Goal: Task Accomplishment & Management: Complete application form

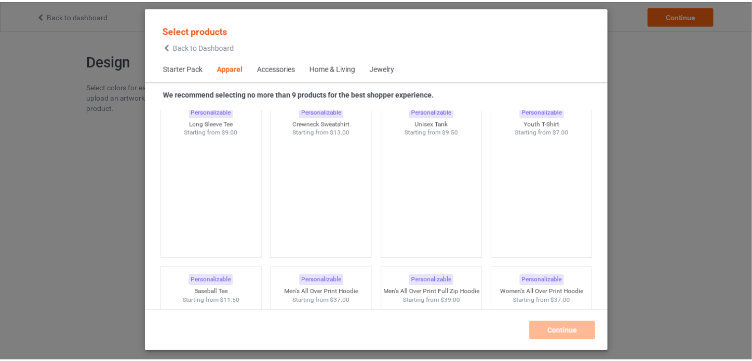
scroll to position [750, 0]
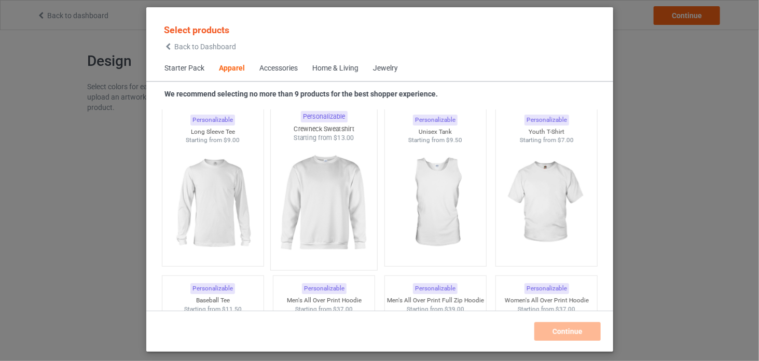
click at [338, 210] on img at bounding box center [324, 204] width 98 height 122
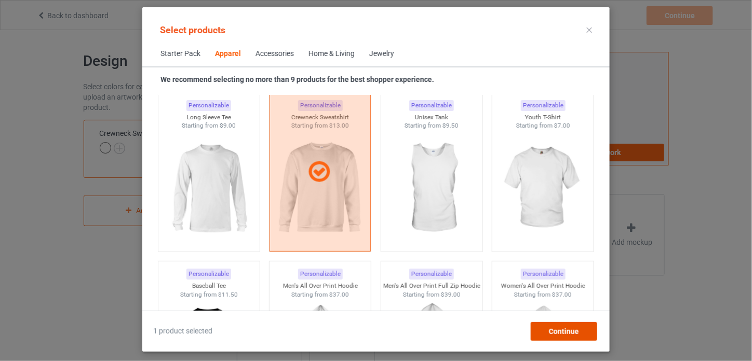
click at [550, 329] on span "Continue" at bounding box center [564, 332] width 30 height 8
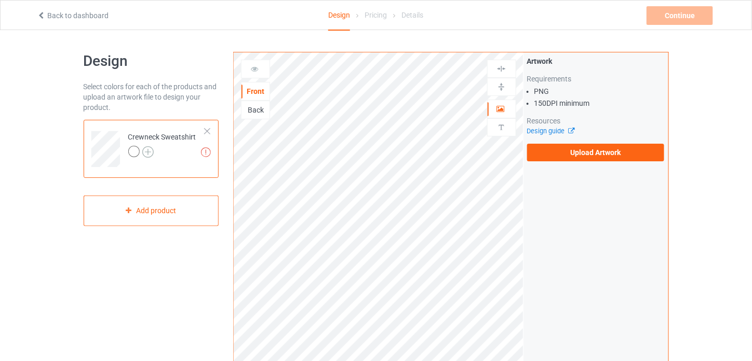
click at [152, 152] on img at bounding box center [147, 151] width 11 height 11
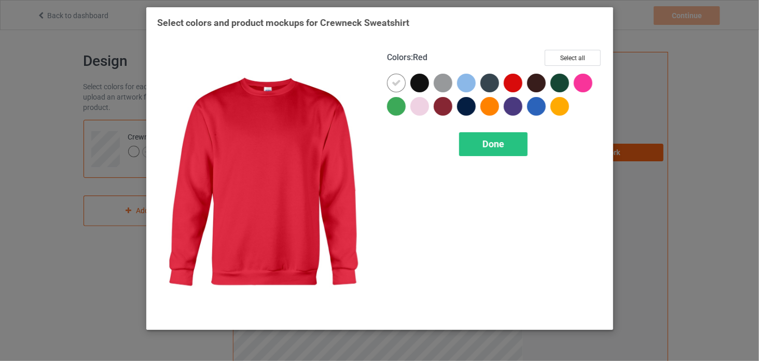
click at [519, 82] on div at bounding box center [513, 83] width 19 height 19
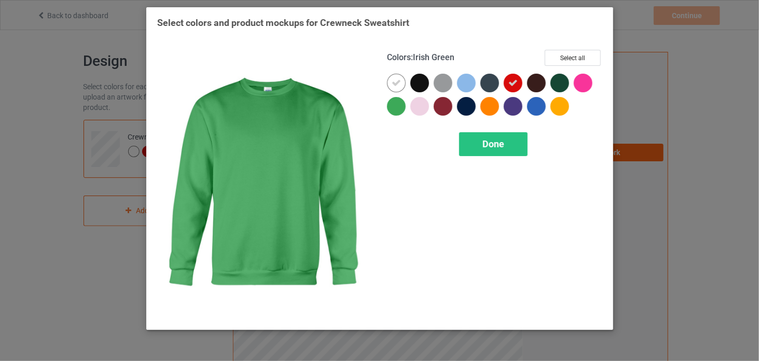
click at [396, 105] on div at bounding box center [396, 106] width 19 height 19
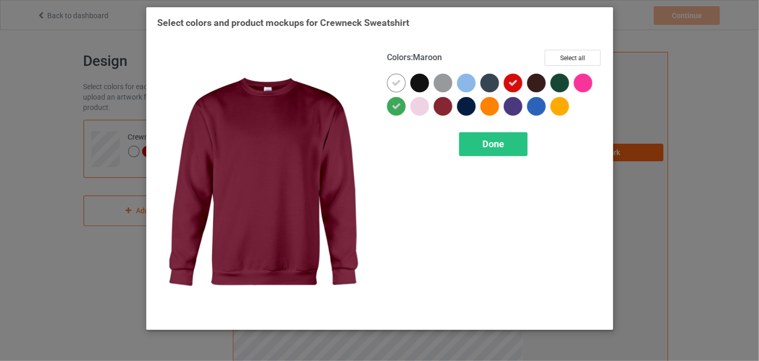
click at [450, 107] on div at bounding box center [443, 106] width 19 height 19
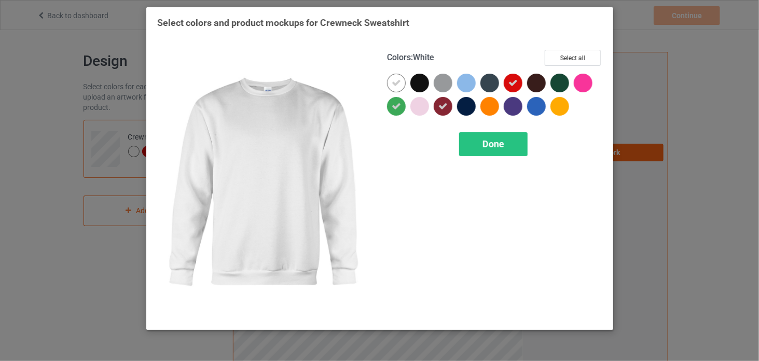
click at [397, 81] on icon at bounding box center [396, 82] width 9 height 9
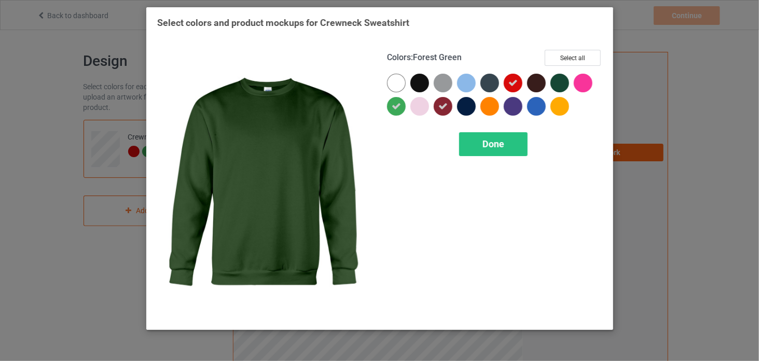
click at [552, 82] on div at bounding box center [560, 83] width 19 height 19
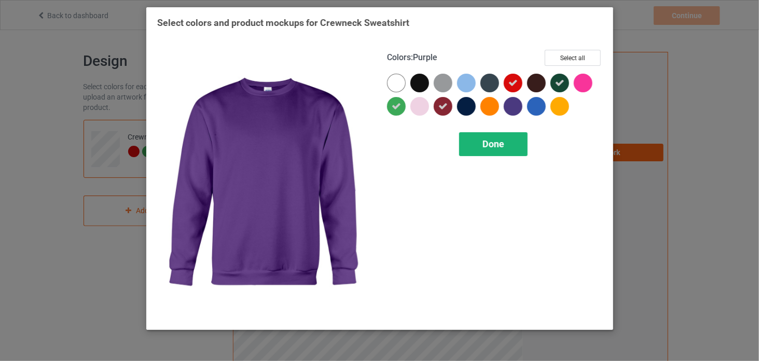
click at [494, 145] on span "Done" at bounding box center [494, 144] width 22 height 11
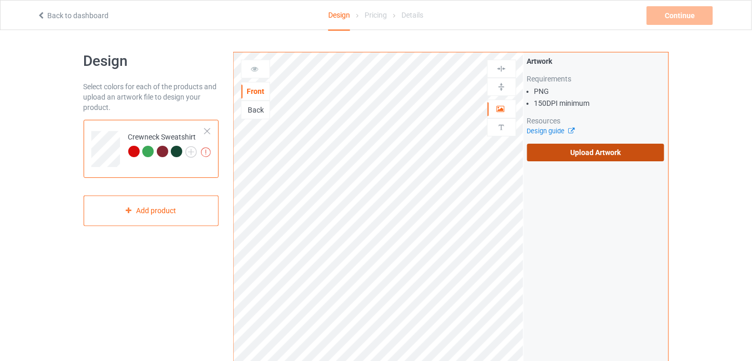
click at [579, 152] on label "Upload Artwork" at bounding box center [596, 153] width 138 height 18
click at [0, 0] on input "Upload Artwork" at bounding box center [0, 0] width 0 height 0
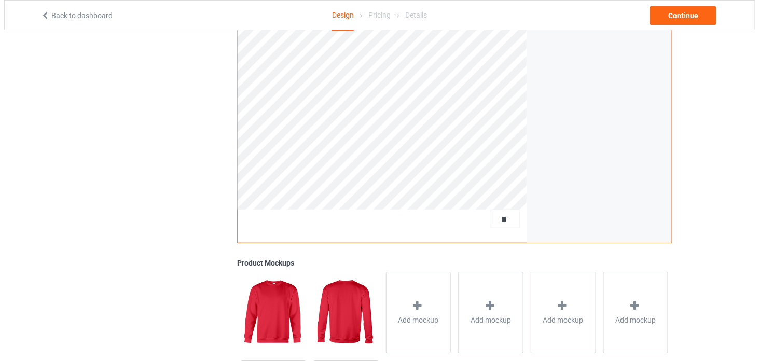
scroll to position [208, 0]
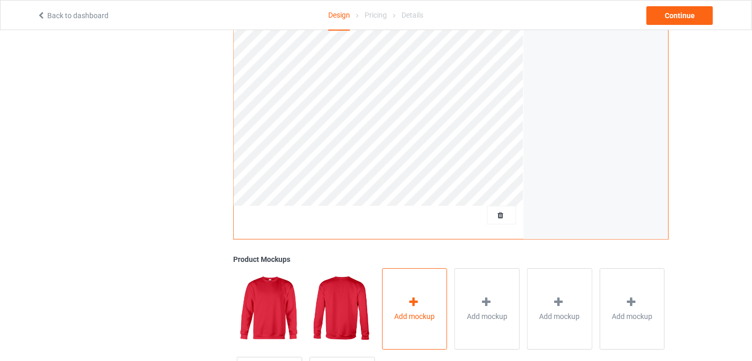
click at [434, 298] on div "Add mockup" at bounding box center [414, 308] width 65 height 81
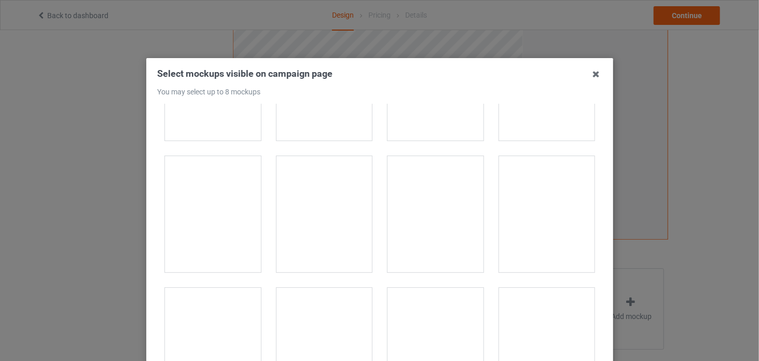
scroll to position [1090, 0]
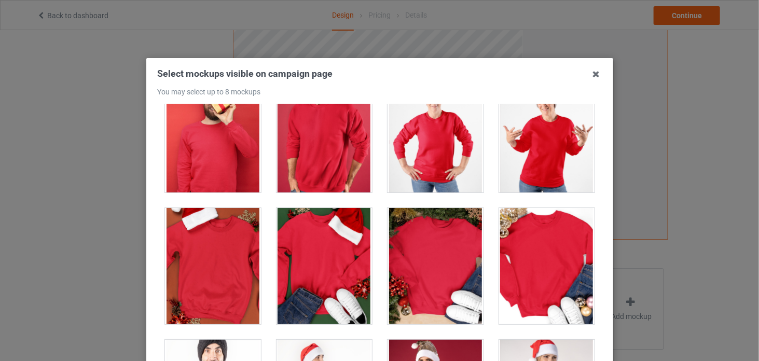
click at [331, 250] on div at bounding box center [324, 266] width 96 height 116
click at [433, 255] on div at bounding box center [436, 266] width 96 height 116
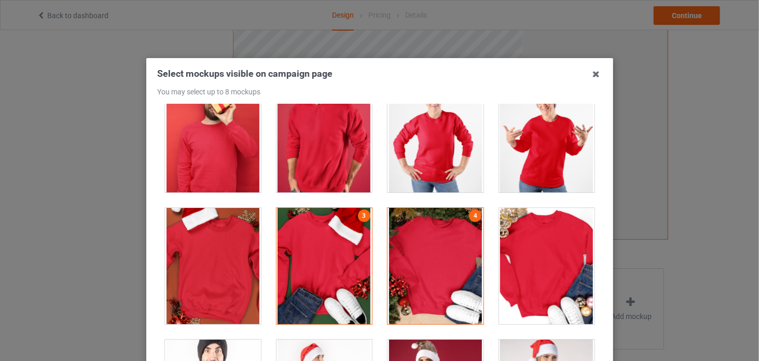
click at [528, 269] on div at bounding box center [547, 266] width 96 height 116
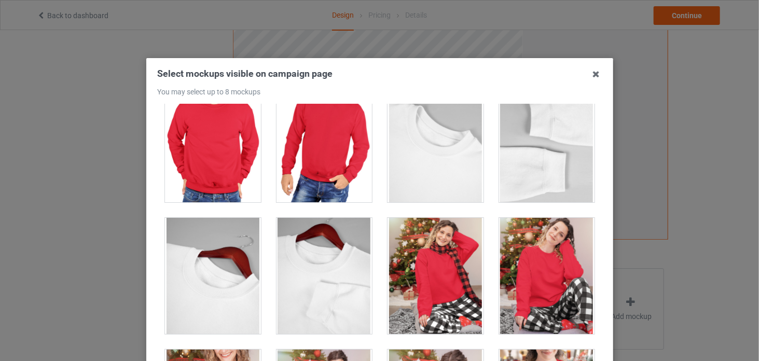
scroll to position [3841, 0]
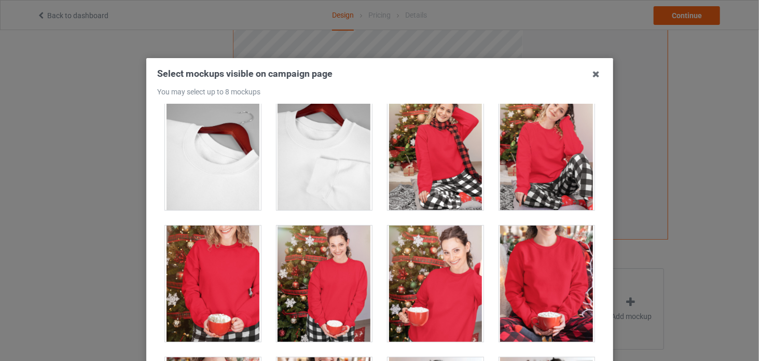
click at [235, 255] on div at bounding box center [213, 284] width 96 height 116
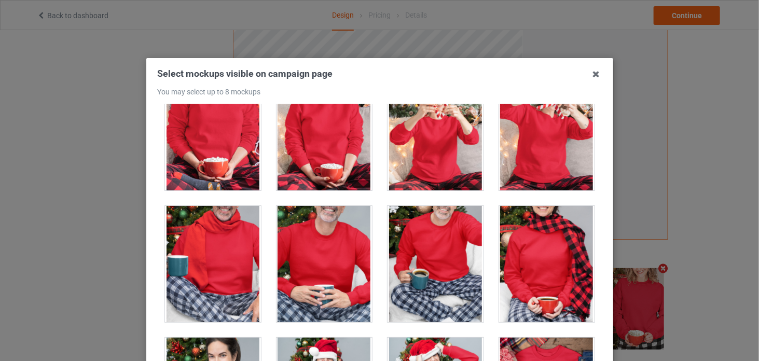
scroll to position [4153, 0]
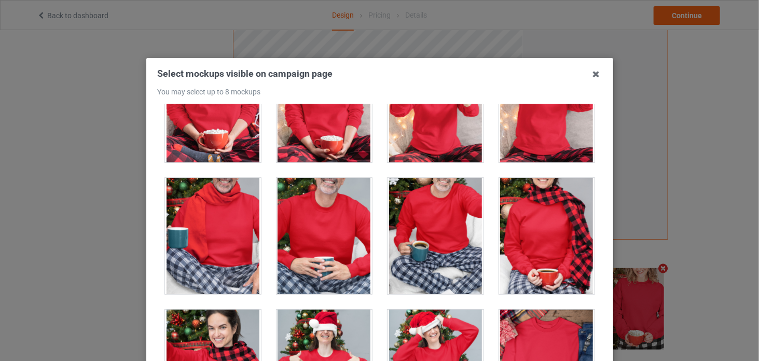
click at [324, 225] on div at bounding box center [324, 236] width 96 height 116
click at [321, 212] on div at bounding box center [324, 236] width 96 height 116
click at [223, 221] on div at bounding box center [213, 236] width 96 height 116
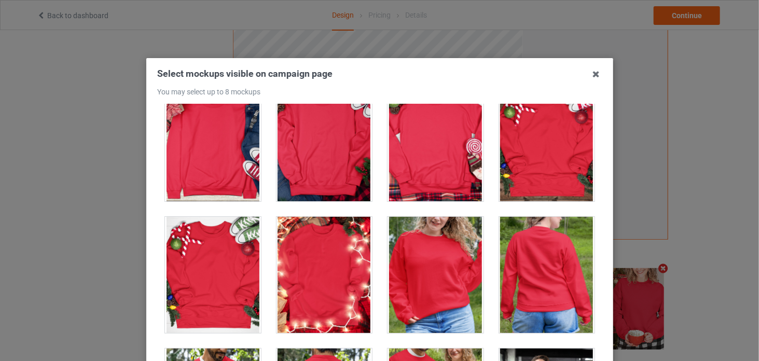
scroll to position [4516, 0]
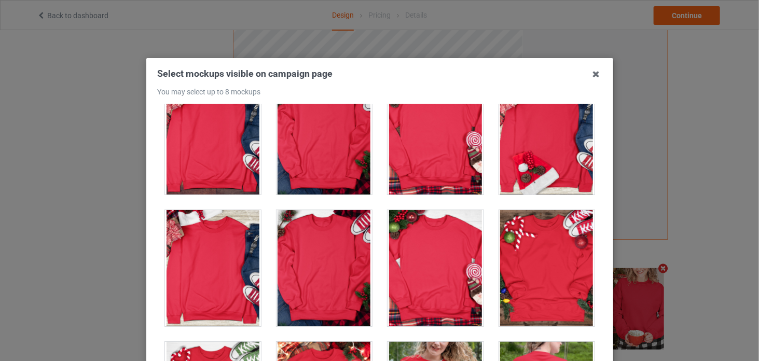
click at [513, 274] on div at bounding box center [547, 268] width 96 height 116
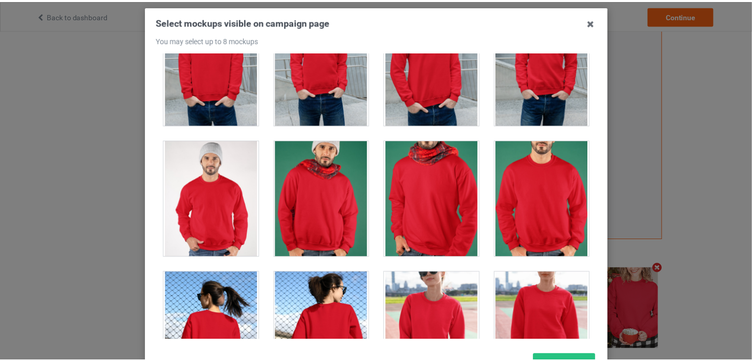
scroll to position [137, 0]
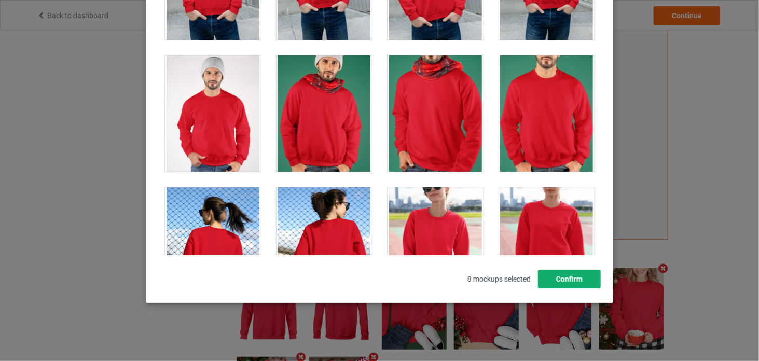
click at [577, 280] on button "Confirm" at bounding box center [569, 279] width 63 height 19
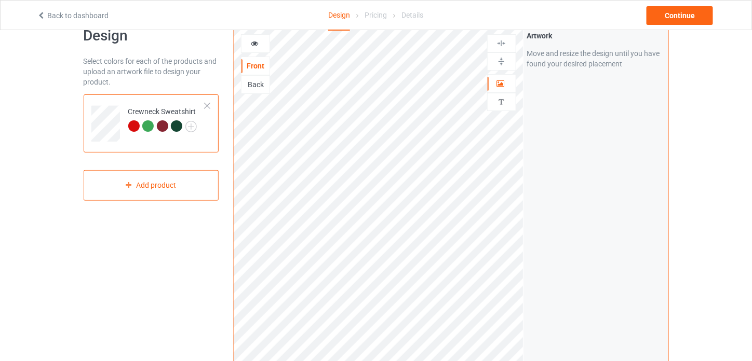
scroll to position [0, 0]
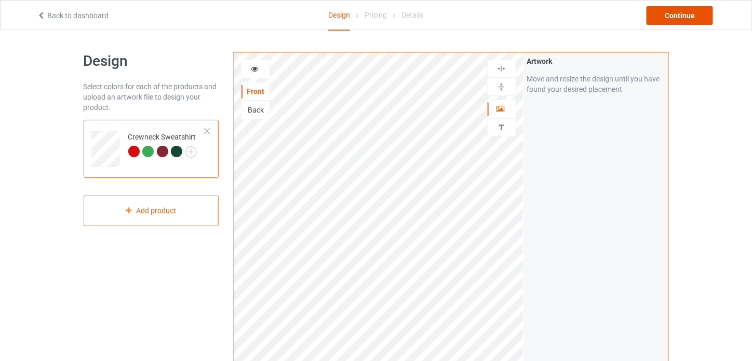
click at [676, 21] on div "Continue" at bounding box center [679, 15] width 66 height 19
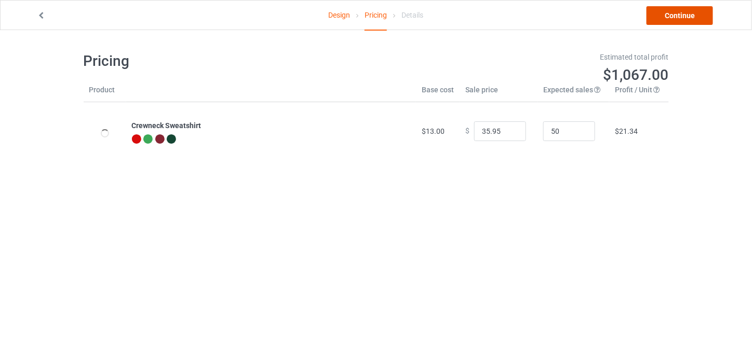
click at [677, 21] on link "Continue" at bounding box center [679, 15] width 66 height 19
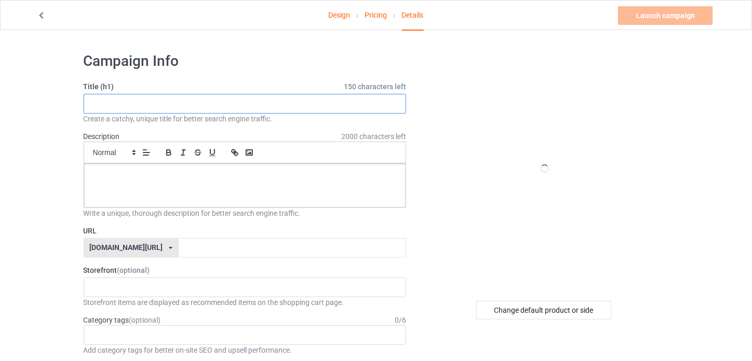
click at [247, 102] on input "text" at bounding box center [245, 104] width 323 height 20
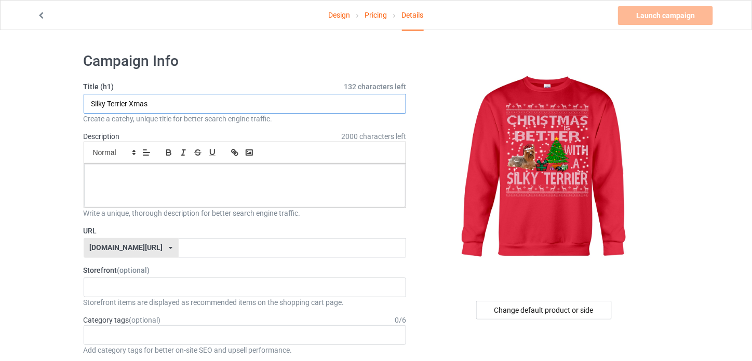
drag, startPoint x: 156, startPoint y: 109, endPoint x: 56, endPoint y: 110, distance: 100.2
type input "Silky Terrier Xmas"
drag, startPoint x: 173, startPoint y: 245, endPoint x: 152, endPoint y: 238, distance: 21.8
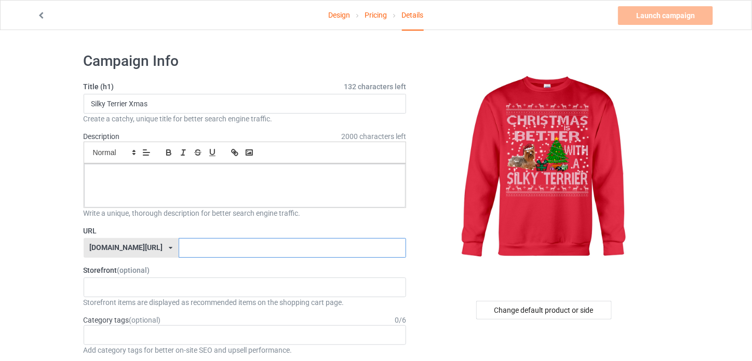
click at [179, 244] on input "text" at bounding box center [292, 248] width 227 height 20
paste input "Silky Terrier Xmas"
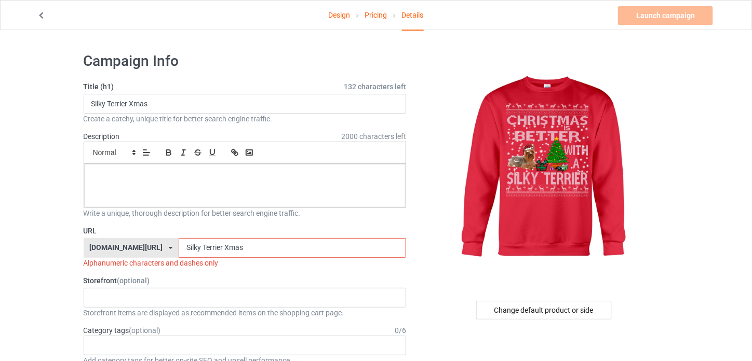
click at [179, 246] on input "Silky Terrier Xmas" at bounding box center [292, 248] width 227 height 20
click at [195, 246] on input "SilkyTerrier Xmas" at bounding box center [292, 248] width 227 height 20
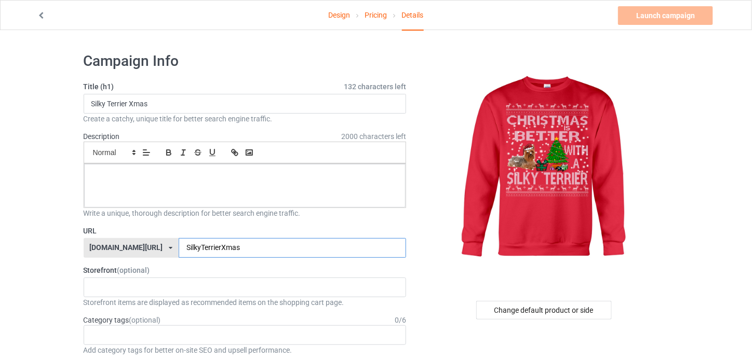
type input "SilkyTerrierXmas"
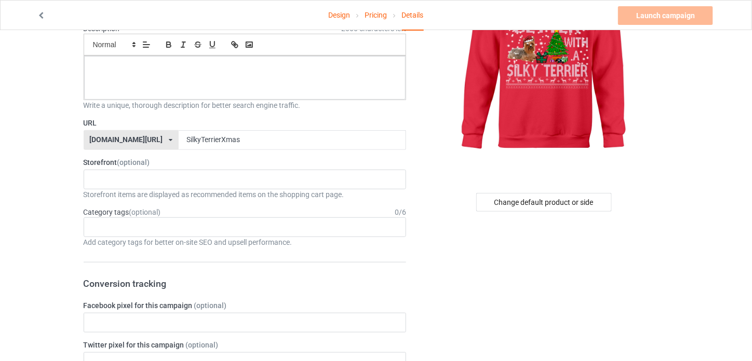
scroll to position [104, 0]
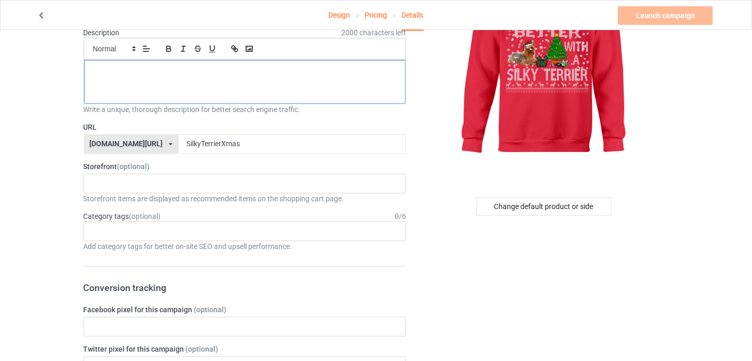
click at [215, 91] on div at bounding box center [245, 82] width 322 height 44
click at [648, 17] on link "Launch campaign" at bounding box center [665, 15] width 95 height 19
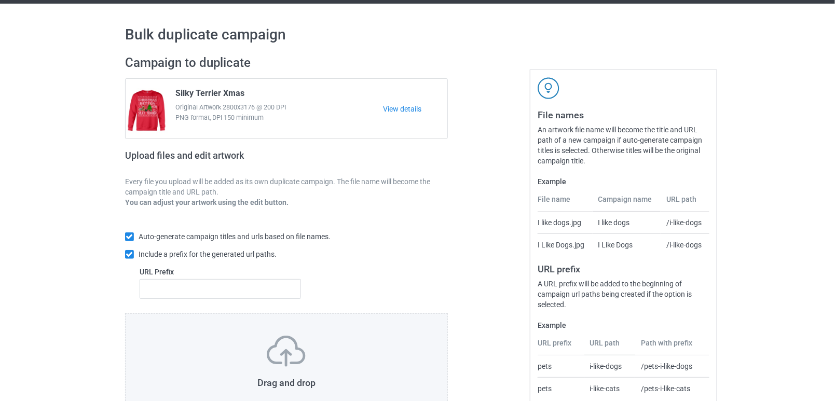
scroll to position [103, 0]
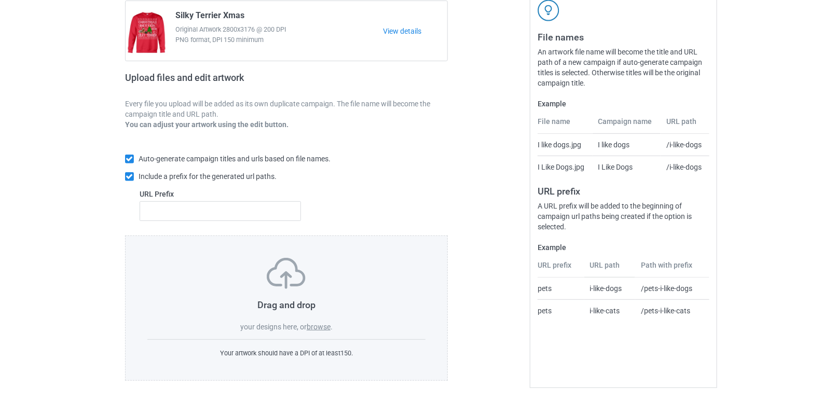
click at [322, 328] on label "browse" at bounding box center [319, 327] width 24 height 8
click at [0, 0] on input "browse" at bounding box center [0, 0] width 0 height 0
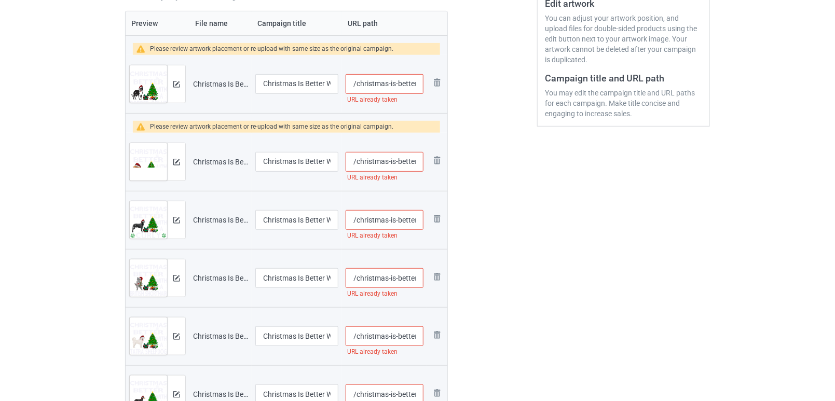
scroll to position [230, 0]
click at [418, 84] on input "/christmas-is-better-with-a-border-collie" at bounding box center [385, 85] width 78 height 20
click at [356, 83] on input "/christmas-is-better-with-a-border-collie" at bounding box center [385, 85] width 78 height 20
type input "/christmas-is-better-with-a-border-collie"
click at [356, 164] on input "/christmas-is-better-with-a-griffon-[GEOGRAPHIC_DATA]" at bounding box center [385, 163] width 78 height 20
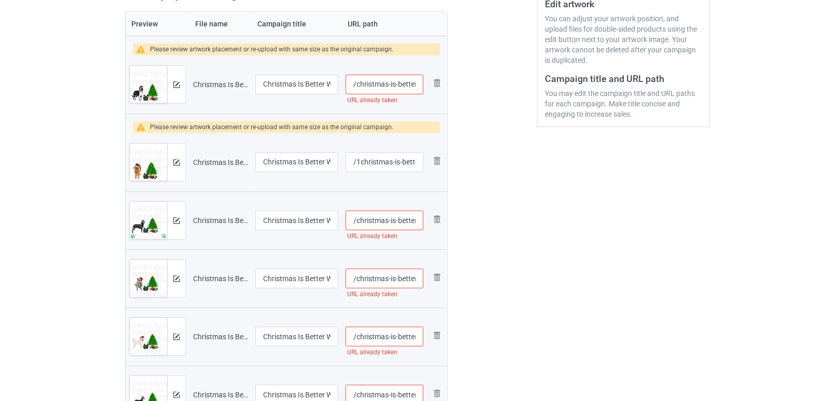
click at [357, 85] on input "/christmas-is-better-with-a-border-collie" at bounding box center [385, 85] width 78 height 20
type input "/christmas-is-better-with-a-griffon-[GEOGRAPHIC_DATA]"
type input "/1christmas-is-better-with-a-border-collie"
click at [355, 162] on input "/christmas-is-better-with-a-griffon-[GEOGRAPHIC_DATA]" at bounding box center [385, 163] width 78 height 20
type input "/christmas-is-better-with-a-griffon-[GEOGRAPHIC_DATA]"
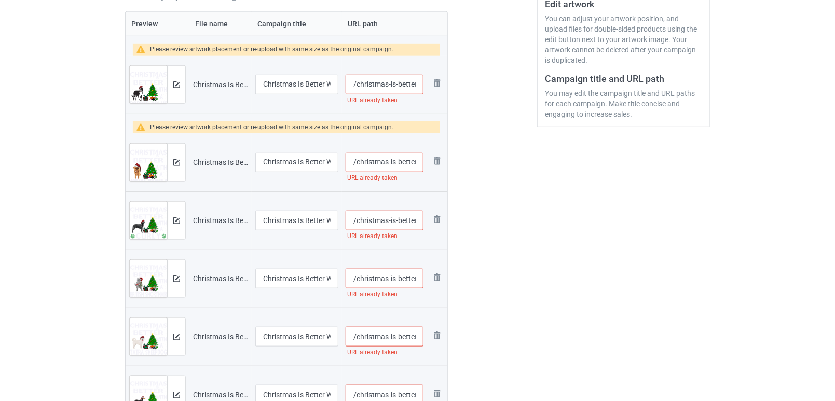
type input "/1christmas-is-better-with-a-border-collie"
type input "/1christmas-is-better-with-a-griffon-[GEOGRAPHIC_DATA]"
click at [357, 221] on input "/christmas-is-better-with-a-curly-coated-retriever" at bounding box center [385, 221] width 78 height 20
type input "/christmas-is-better-with-a-border-collie"
type input "/christmas-is-better-with-a-griffon-[GEOGRAPHIC_DATA]"
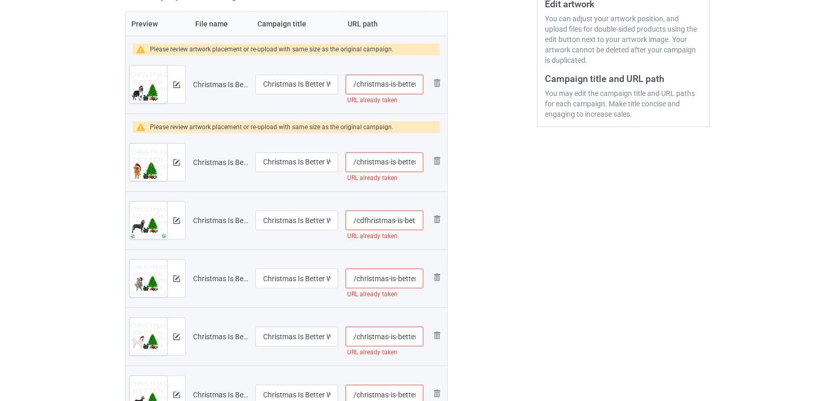
drag, startPoint x: 365, startPoint y: 275, endPoint x: 378, endPoint y: 276, distance: 12.5
click at [366, 275] on input "/christmas-is-better-with-a-british-shorthair-cat" at bounding box center [385, 279] width 78 height 20
type input "/christmas-is-better-with-a-curly-coated-retriever"
type input "/chrdfdistmas-is-better-with-a-british-shorthair-cat"
type input "/cdfhristmas-is-better-with-a-curly-coated-retriever"
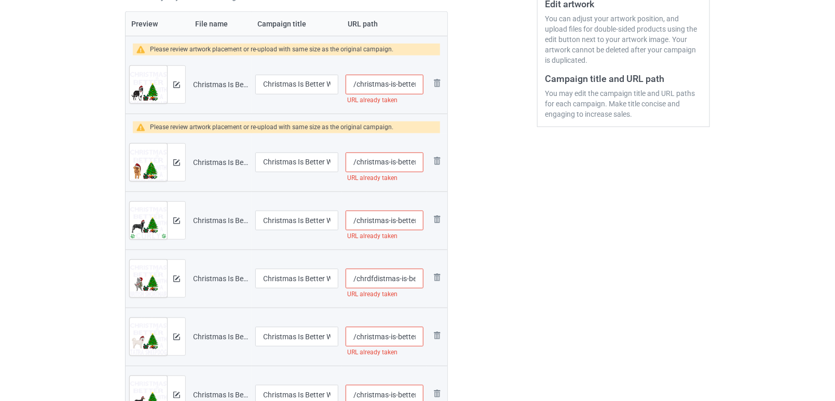
type input "/christmas-is-better-with-a-british-shorthair-cat"
type input "/christmas-is-better-with-a-curly-coated-retriever"
type input "/1christmas-is-better-with-a-border-collie"
click at [376, 337] on input "/christmas-is-better-with-a-tatra-sheepdog" at bounding box center [385, 337] width 78 height 20
type input "/christdgfmas-is-better-with-a-tatra-sheepdog"
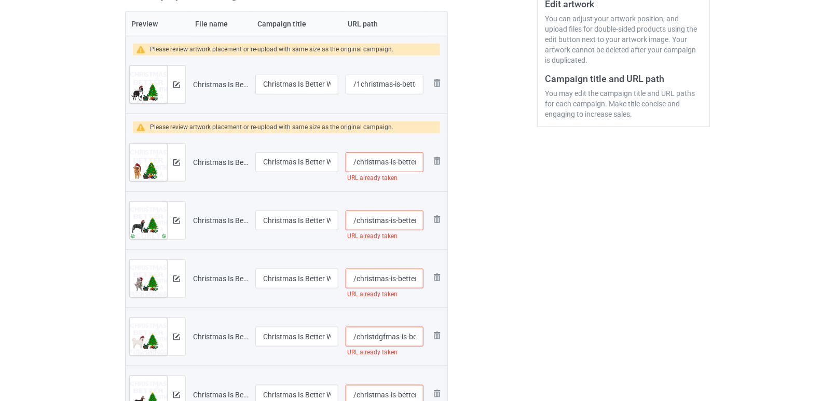
type input "/christmas-is-better-with-a-border-collie"
type input "/chrdfdistmas-is-better-with-a-british-shorthair-cat"
type input "/christmas-is-better-with-a-tatra-sheepdog"
type input "/1christmas-is-better-with-a-border-collie"
type input "/christmas-is-better-with-a-british-shorthair-cat"
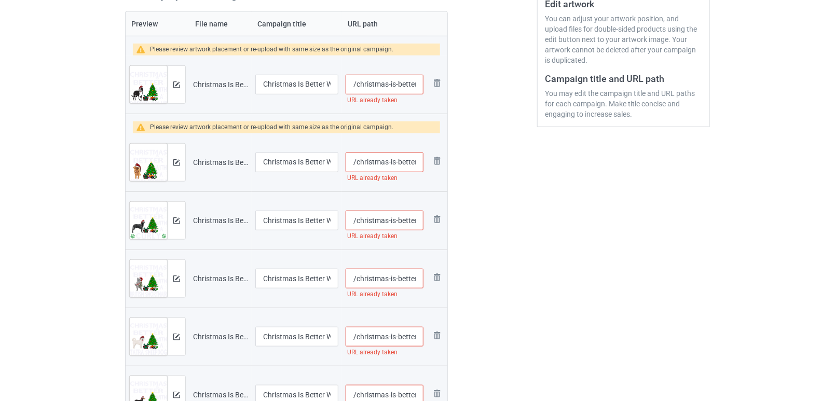
type input "/1christmas-is-better-with-a-border-collie"
type input "/christdgfmas-is-better-with-a-tatra-sheepdog"
click at [396, 276] on input "/christmas-is-better-with-a-british-shorthair-cat" at bounding box center [385, 279] width 78 height 20
type input "/christmas-is-dbetter-with-a-british-shorthair-cat"
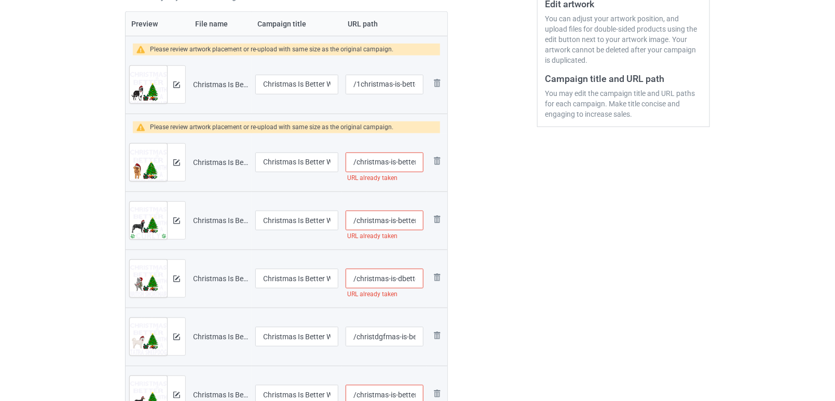
click at [399, 220] on input "/christmas-is-better-with-a-curly-coated-retriever" at bounding box center [385, 221] width 78 height 20
type input "/christmas-is-better-with-a-curly-coated-retriever"
click at [398, 159] on input "/christmas-is-better-with-a-griffon-[GEOGRAPHIC_DATA]" at bounding box center [385, 163] width 78 height 20
type input "/christmas-is-dbetter-with-a-griffon-[GEOGRAPHIC_DATA]"
type input "/christmas-is-dbetter-with-a-curly-coated-retriever"
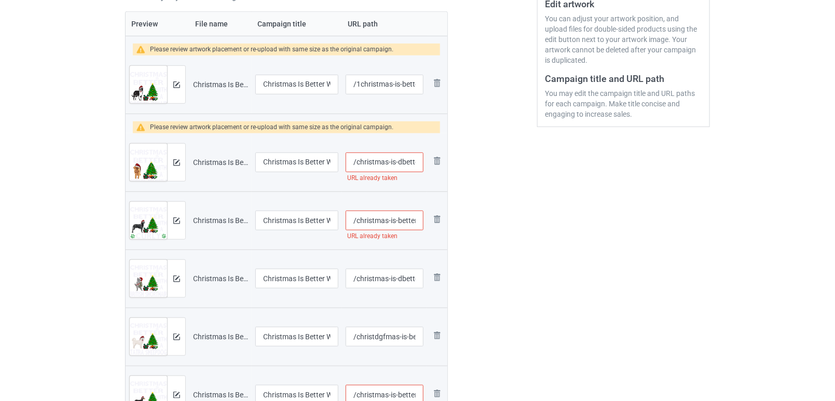
type input "/christmas-is-better-with-a-griffon-[GEOGRAPHIC_DATA]"
type input "/christmas-is-better-with-a-curly-coated-retriever"
type input "/christmas-is-dbetter-with-a-griffon-[GEOGRAPHIC_DATA]"
click at [398, 219] on input "/christmas-is-better-with-a-curly-coated-retriever" at bounding box center [385, 221] width 78 height 20
type input "/christmas-is-dbetter-with-a-curly-coated-retriever"
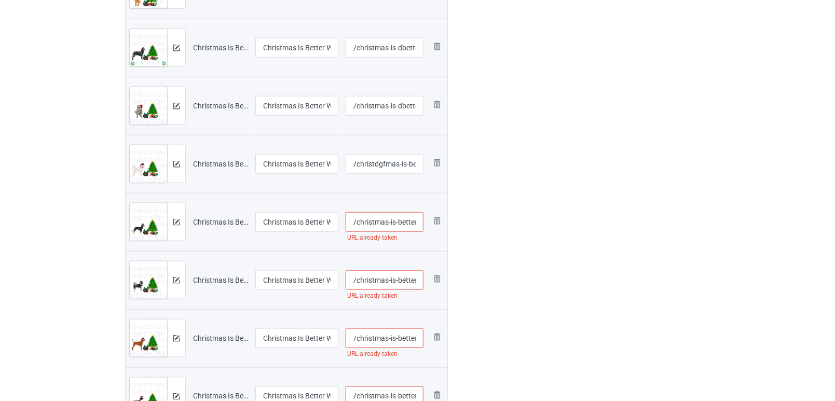
scroll to position [403, 0]
click at [366, 221] on input "/christmas-is-better-with-a-manchester-terrier" at bounding box center [385, 222] width 78 height 20
type input "/chriustmas-is-better-with-a-manchester-terrier"
click at [373, 276] on input "/christmas-is-better-with-a-[PERSON_NAME]-[PERSON_NAME]" at bounding box center [385, 280] width 78 height 20
type input "/[PERSON_NAME]-is-better-with-a-[PERSON_NAME]-kai"
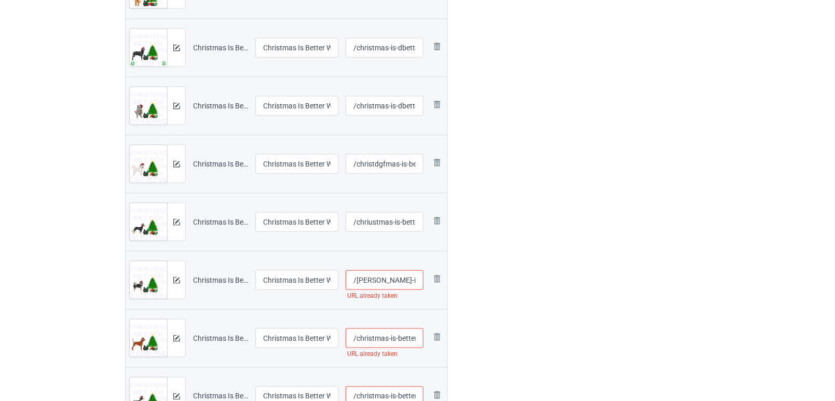
click at [392, 335] on input "/christmas-is-better-with-a-redbone" at bounding box center [385, 339] width 78 height 20
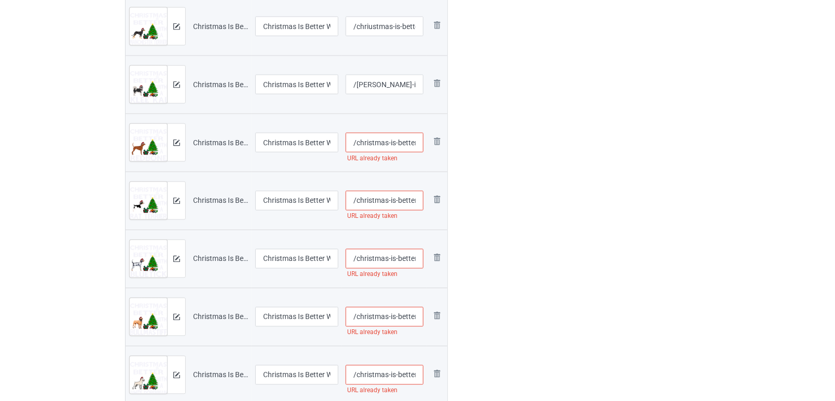
scroll to position [634, 0]
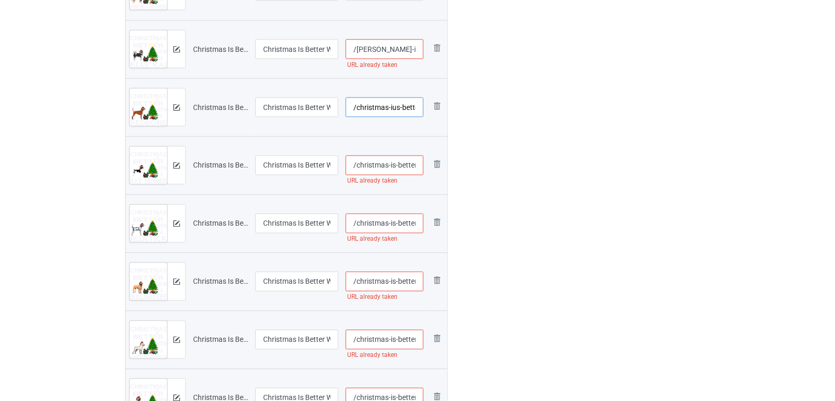
type input "/christmas-ius-better-with-a-redbone"
click at [389, 161] on input "/christmas-is-better-with-rat-terrier" at bounding box center [385, 166] width 78 height 20
type input "/christmas-uis-better-with-rat-terrier"
drag, startPoint x: 383, startPoint y: 46, endPoint x: 387, endPoint y: 61, distance: 16.3
click at [383, 46] on input "/[PERSON_NAME]-is-better-with-a-[PERSON_NAME]-kai" at bounding box center [385, 49] width 78 height 20
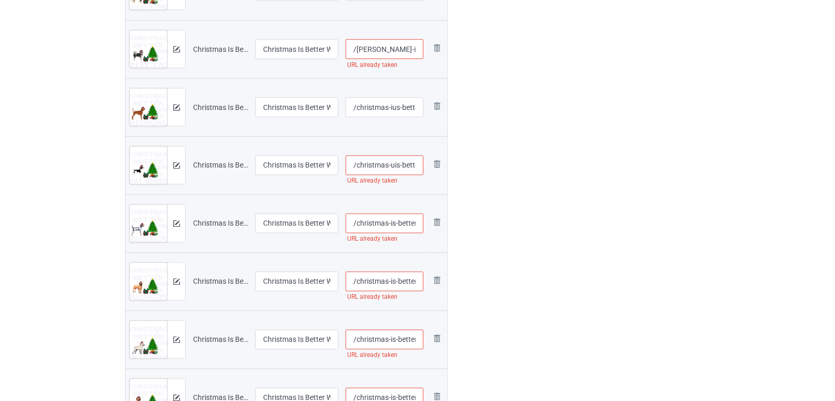
type input "/[PERSON_NAME]-is-better-with-a-[PERSON_NAME]-kai"
drag, startPoint x: 382, startPoint y: 223, endPoint x: 381, endPoint y: 233, distance: 9.9
click at [382, 223] on input "/christmas-is-better-with-a-bluetick" at bounding box center [385, 224] width 78 height 20
type input "/christmuas-is-better-with-a-bluetick"
type input "/[PERSON_NAME]-is-better-with-a-[PERSON_NAME]-kai"
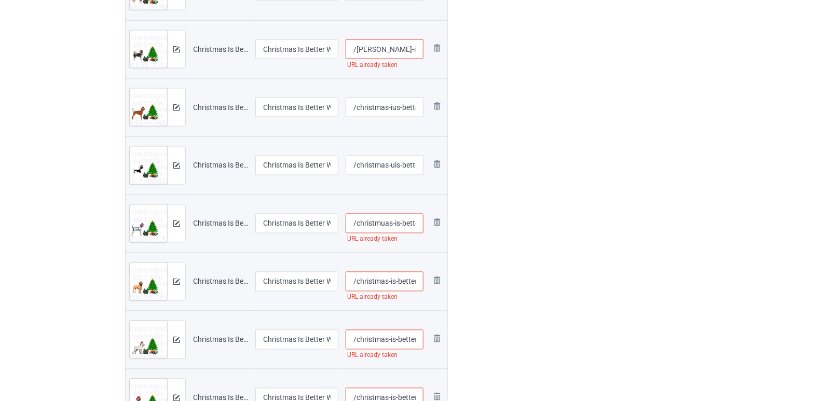
type input "/christmas-is-better-with-a-bluetick"
click at [374, 279] on input "/christmas-is-better-with-a-bullmastiff" at bounding box center [385, 282] width 78 height 20
type input "/[PERSON_NAME]-is-better-with-a-bullmastiff"
type input "/[PERSON_NAME]-is-better-with-a-[PERSON_NAME]-kai"
type input "/christmas-is-better-with-a-bullmastiff"
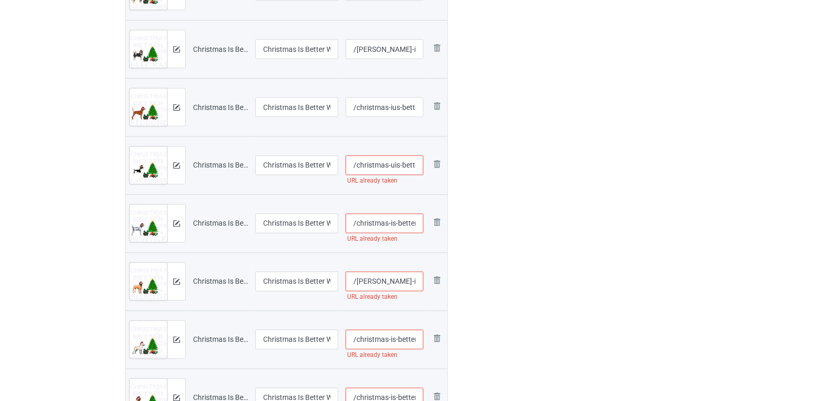
type input "/christmuas-is-better-with-a-bluetick"
drag, startPoint x: 369, startPoint y: 335, endPoint x: 375, endPoint y: 321, distance: 15.3
click at [369, 335] on input "/christmas-is-better-with-a-white-doberman" at bounding box center [385, 340] width 78 height 20
type input "/chrisutmas-is-better-with-a-white-doberman"
type input "/[PERSON_NAME]-is-better-with-a-[PERSON_NAME]-kai"
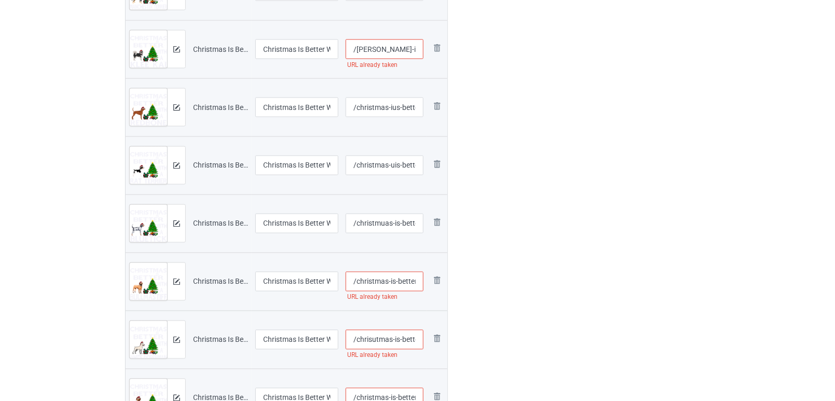
type input "/[PERSON_NAME]-is-better-with-a-bullmastiff"
type input "/christmas-is-better-with-a-bluetick"
type input "/christmas-is-better-with-a-white-doberman"
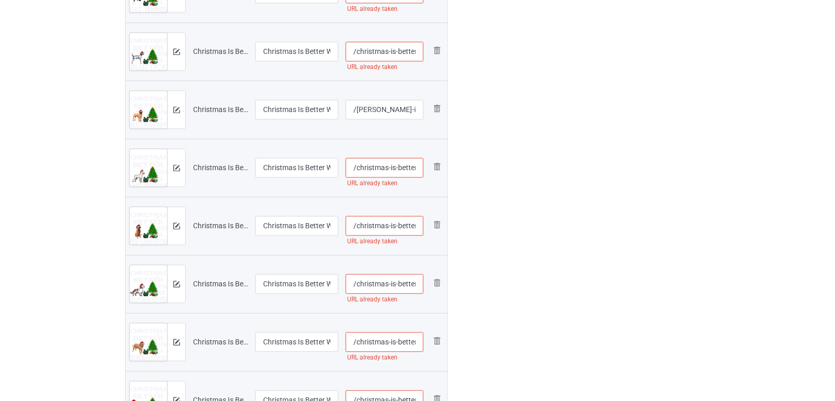
scroll to position [807, 0]
type input "/[PERSON_NAME]-is-better-with-a-[PERSON_NAME]-kai"
type input "/christmas-is-better-with-a-bullmastiff"
type input "/christmuas-is-better-with-a-bluetick"
type input "/chrisutmas-is-better-with-a-white-doberman"
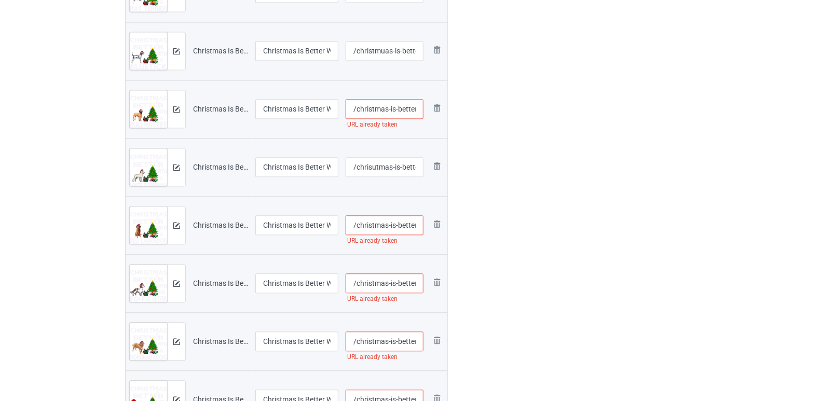
click at [392, 223] on input "/christmas-is-better-with-a-fox-red-labrador" at bounding box center [385, 225] width 78 height 20
type input "/christmas-ius-better-with-a-fox-red-labrador"
drag, startPoint x: 381, startPoint y: 282, endPoint x: 384, endPoint y: 289, distance: 7.7
click at [382, 281] on input "/christmas-is-better-with-an-irish-r-w-setter" at bounding box center [385, 284] width 78 height 20
type input "/christmas-is-better-with-an-irish-r-w-setter"
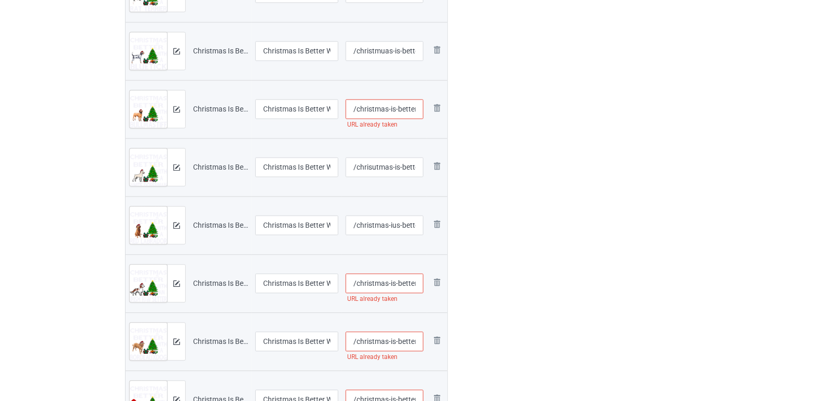
click at [376, 337] on input "/christmas-is-better-with-a-dogue-[PERSON_NAME]" at bounding box center [385, 342] width 78 height 20
type input "/christmas-is-better-with-a-dogue-[PERSON_NAME]"
type input "/christmuas-is-better-with-an-irish-r-w-setter"
click at [378, 105] on input "/christmas-is-better-with-a-bullmastiff" at bounding box center [385, 109] width 78 height 20
type input "/christumas-is-better-with-a-dogue-[PERSON_NAME]"
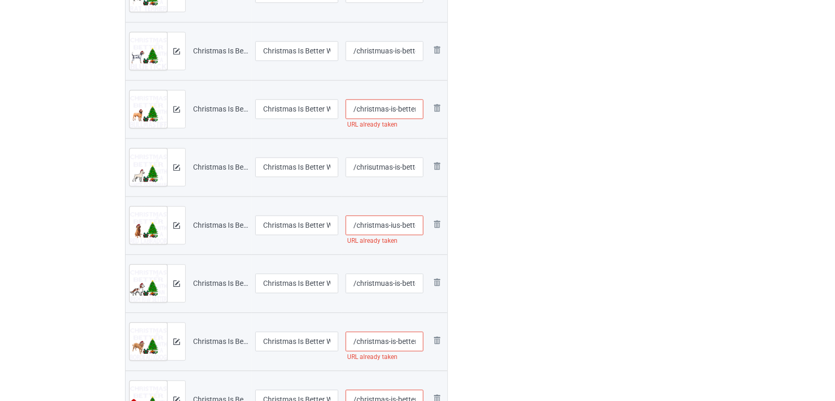
type input "/christmas-is-better-with-an-irish-r-w-setter"
type input "/christmuas-is-better-with-a-bullmastiff"
click at [374, 278] on input "/christmas-is-better-with-an-irish-r-w-setter" at bounding box center [385, 284] width 78 height 20
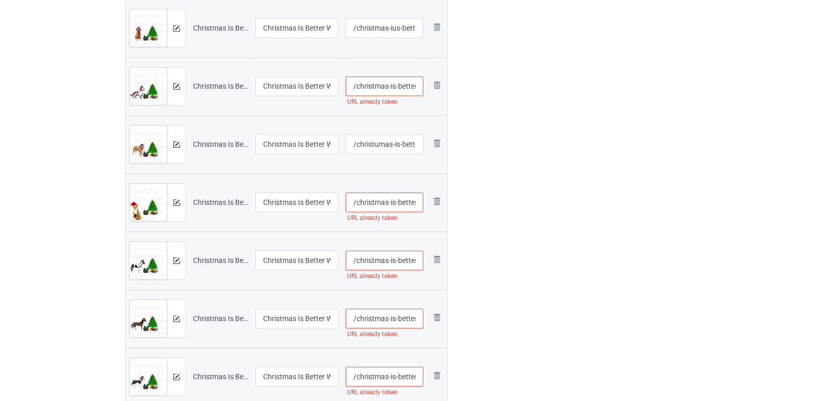
scroll to position [1038, 0]
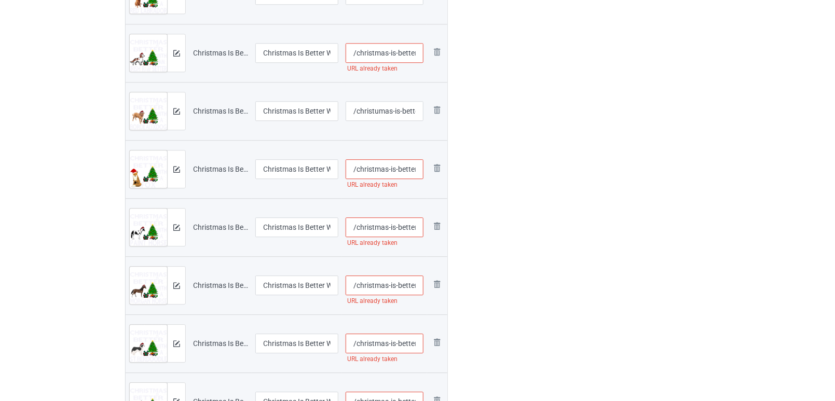
type input "/christumas-is-better-with-an-irish-r-w-setter"
click at [375, 167] on input "/christmas-is-better-with-a-fox" at bounding box center [385, 169] width 78 height 20
type input "/[PERSON_NAME]-is-better-with-a-fox"
click at [384, 225] on input "/christmas-is-better-with-paint-horse" at bounding box center [385, 227] width 78 height 20
type input "/christmaus-is-better-with-paint-horse"
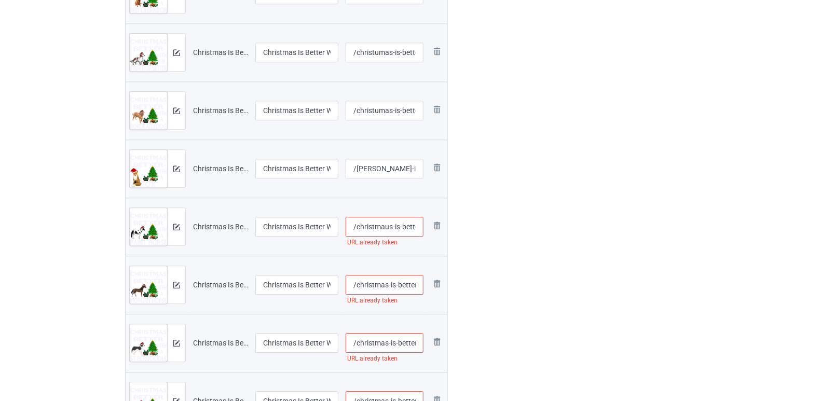
click at [386, 281] on input "/christmas-is-better-with-[PERSON_NAME]-horse" at bounding box center [385, 285] width 78 height 20
type input "/christmas-is-better-with-[PERSON_NAME]-horse"
click at [380, 342] on input "/christmas-is-better-with-saint-berdoodle" at bounding box center [385, 343] width 78 height 20
type input "/[DEMOGRAPHIC_DATA]-is-better-with-saint-berdoodle"
type input "/christmasu-is-better-with-[PERSON_NAME]-horse"
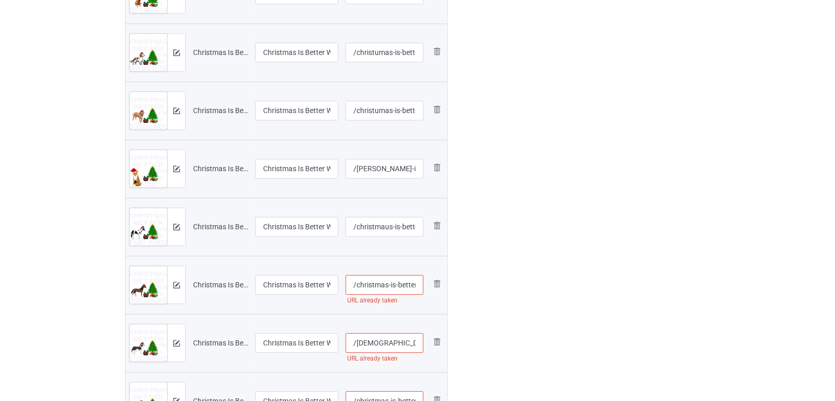
type input "/christmas-is-better-with-saint-berdoodle"
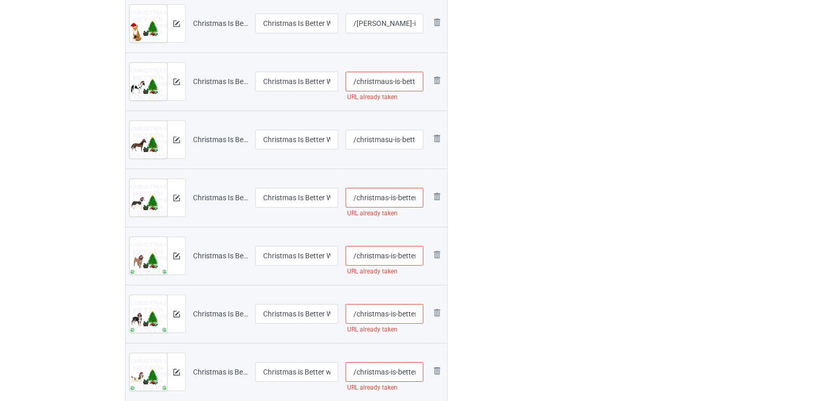
scroll to position [1211, 0]
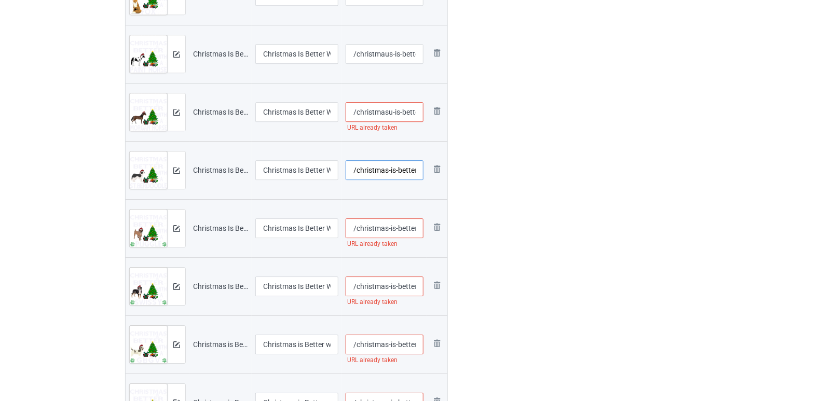
type input "/christmas-is-better-with-[PERSON_NAME]-horse"
type input "/[DEMOGRAPHIC_DATA]-is-better-with-saint-berdoodle"
click at [385, 112] on input "/christmas-is-better-with-[PERSON_NAME]-horse" at bounding box center [385, 112] width 78 height 20
type input "/christmau-is-better-with-[PERSON_NAME]-horse"
click at [379, 228] on input "/christmas-is-better-with-puggle" at bounding box center [385, 229] width 78 height 20
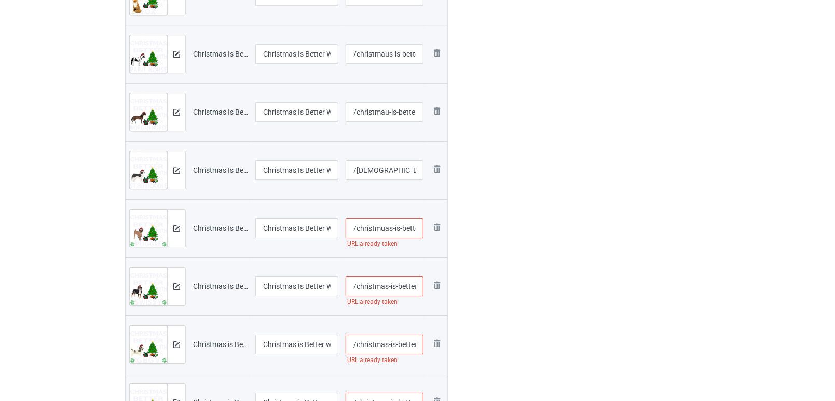
type input "/christmuas-is-better-with-puggle"
click at [394, 279] on input "/christmas-is-better-with-a-swissy" at bounding box center [385, 287] width 78 height 20
type input "/christmas-isu-better-with-a-swissy"
click at [575, 243] on div "Edit artwork You can adjust your artwork position, and upload files for double-…" at bounding box center [623, 273] width 187 height 2822
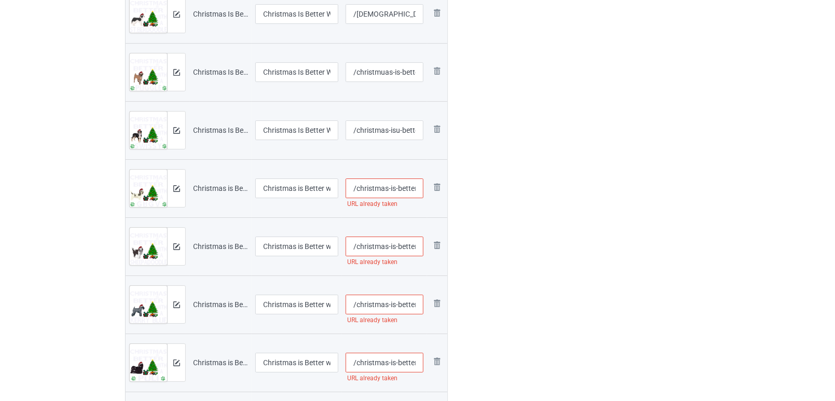
scroll to position [1384, 0]
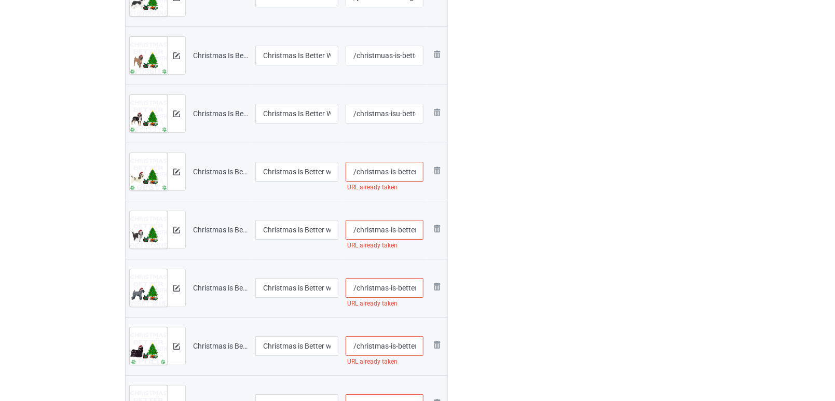
click at [407, 167] on input "/christmas-is-better-with-my-gbgv" at bounding box center [385, 172] width 78 height 20
type input "/christmas-is-betuter-with-my-gbgv"
click at [392, 228] on input "/christmas-is-better-with-my-sheepadoodle" at bounding box center [385, 230] width 78 height 20
type input "/christmas-is-better-with-my-sheepadoodle"
click at [391, 290] on input "/christmas-is-better-with-my-[PERSON_NAME]-blue" at bounding box center [385, 288] width 78 height 20
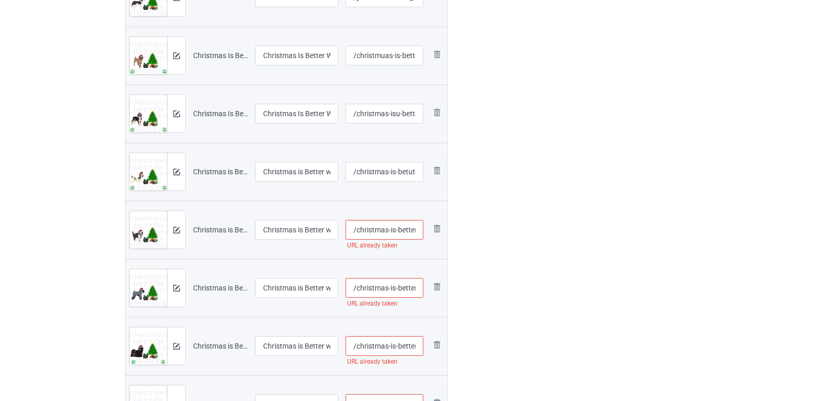
type input "/christmas-ius-better-with-my-[PERSON_NAME]-blue"
type input "/christmas-ius-better-with-my-sheepadoodle"
type input "/christmas-is-better-with-my-[PERSON_NAME]-blue"
click at [388, 341] on input "/christmas-is-better-with-my-puli" at bounding box center [385, 346] width 78 height 20
type input "/christmas-is-better-with-my-puli"
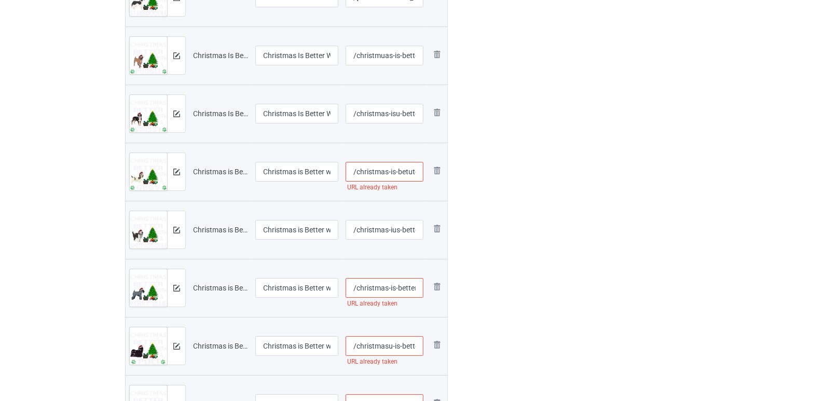
type input "/christmas-is-better-with-my-sheepadoodle"
type input "/christmas-ius-better-with-my-[PERSON_NAME]-blue"
type input "/christmasu-is-better-with-my-puli"
type input "/christmas-ius-better-with-my-sheepadoodle"
type input "/christmas-is-better-with-my-[PERSON_NAME]-blue"
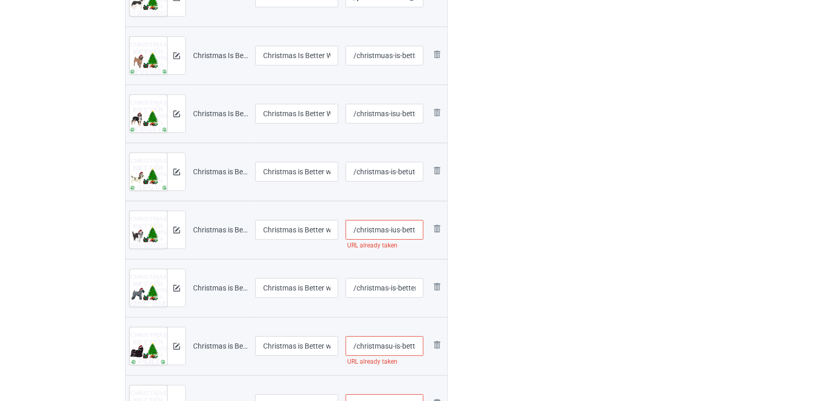
type input "/christmasu-is-better-with-my-puli"
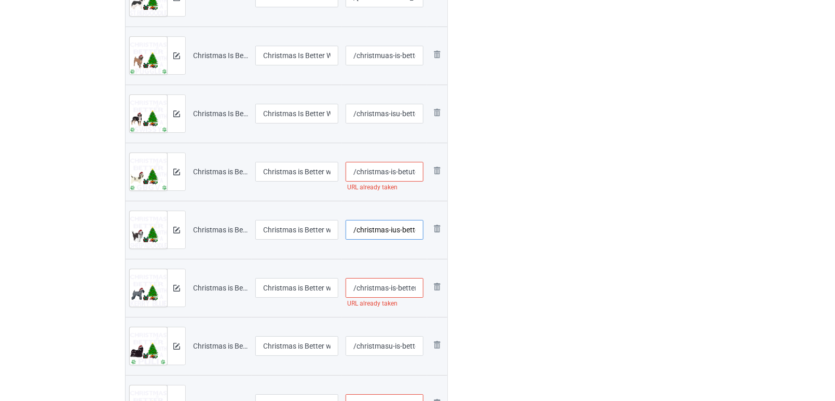
click at [399, 228] on input "/christmas-ius-better-with-my-sheepadoodle" at bounding box center [385, 230] width 78 height 20
click at [391, 162] on input "/christmas-is-betuter-with-my-gbgv" at bounding box center [385, 172] width 78 height 20
type input "/christmas-ius-betuter-with-my-gbgv"
click at [569, 176] on div "Edit artwork You can adjust your artwork position, and upload files for double-…" at bounding box center [623, 100] width 187 height 2822
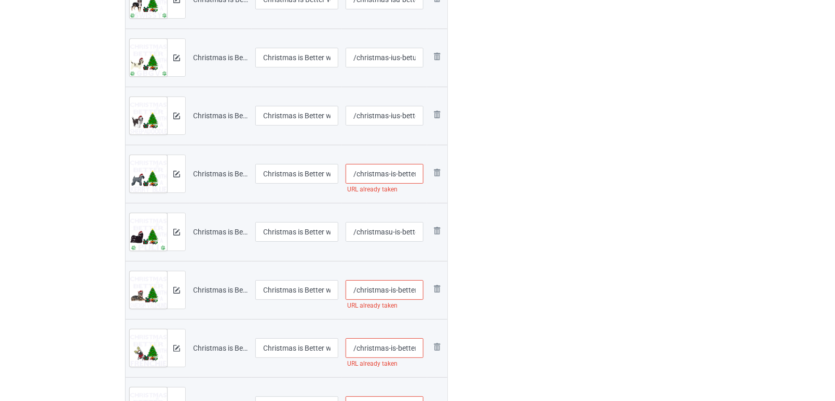
scroll to position [1499, 0]
click at [394, 173] on input "/christmas-is-better-with-my-[PERSON_NAME]-blue" at bounding box center [385, 173] width 78 height 20
type input "/christmas-isu-better-with-my-[PERSON_NAME]-blue"
click at [397, 290] on input "/christmas-is-better-with-swedish-vallhund" at bounding box center [385, 289] width 78 height 20
type input "/christmas-is-ubetter-with-swedish-vallhund"
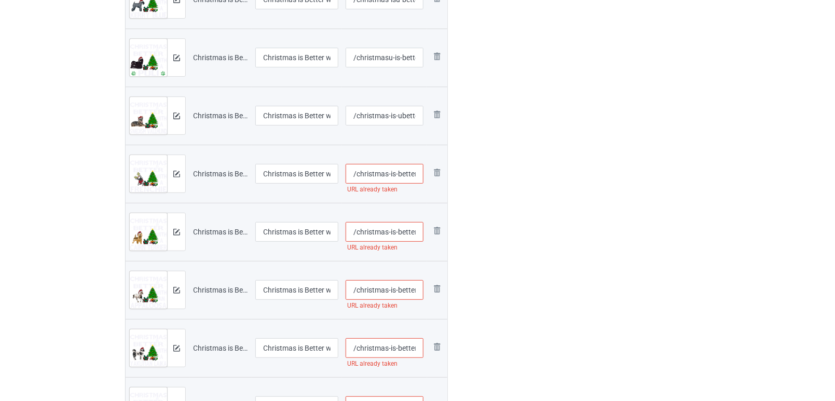
click at [396, 174] on input "/christmas-is-better-with-a-frenchie" at bounding box center [385, 174] width 78 height 20
type input "/christmas-isu-better-with-a-frenchie"
click at [394, 234] on input "/christmas-is-better-with-cairn-terrier" at bounding box center [385, 232] width 78 height 20
type input "/christmas-isu-better-with-cairn-terrier"
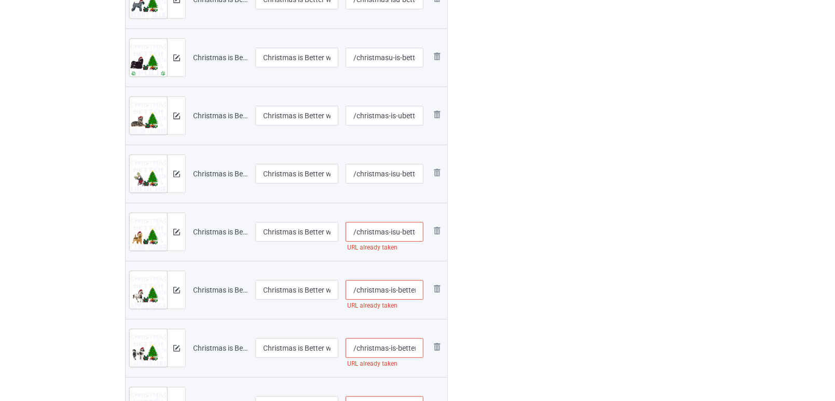
click at [398, 285] on input "/christmas-is-better-with-appaloosa" at bounding box center [385, 290] width 78 height 20
type input "/christmas-is-ubetter-with-appaloosa"
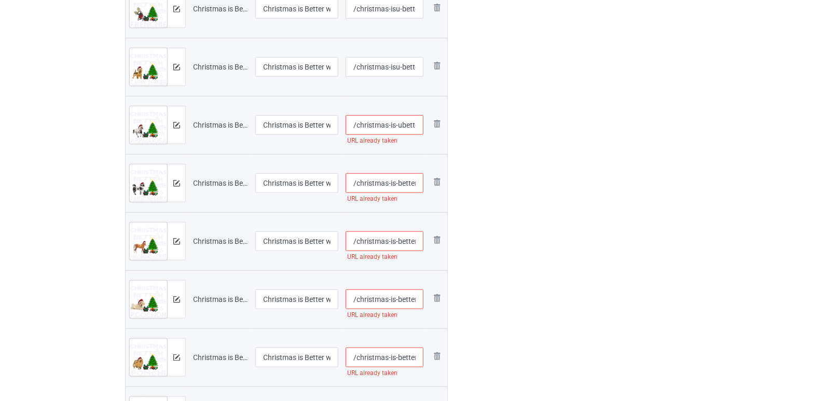
scroll to position [1845, 0]
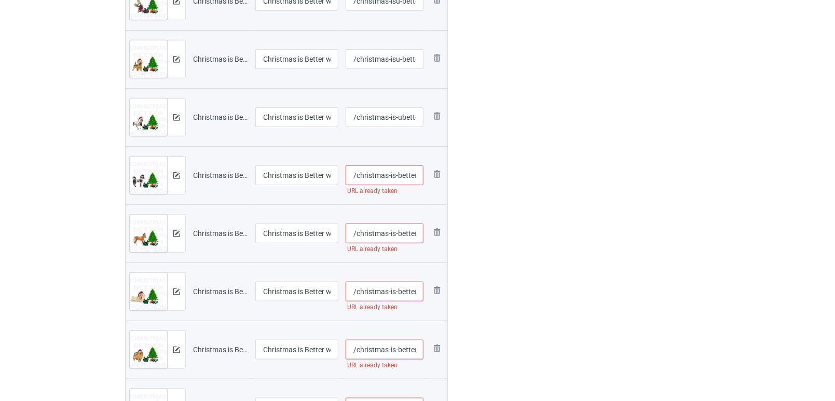
click at [399, 179] on input "/christmas-is-better-with-yakutian-laika" at bounding box center [385, 176] width 78 height 20
type input "/christmas-is-buetter-with-yakutian-laika"
click at [403, 226] on input "/christmas-is-better-with-palomino-horse" at bounding box center [385, 234] width 78 height 20
type input "/christmas-is-beutter-with-palomino-horse"
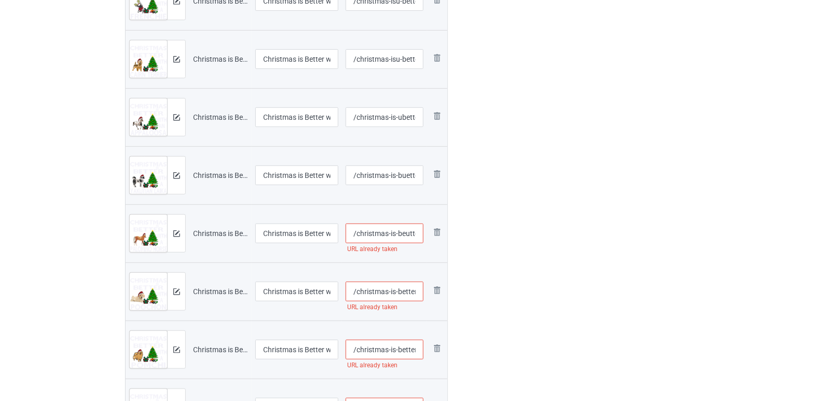
click at [401, 296] on input "/christmas-is-better-with-my-poochon" at bounding box center [385, 292] width 78 height 20
type input "/christmas-is-buetter-with-my-poochon"
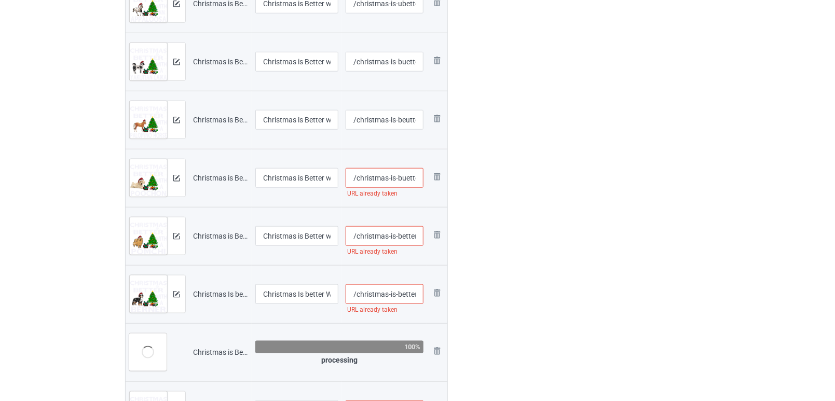
scroll to position [1961, 0]
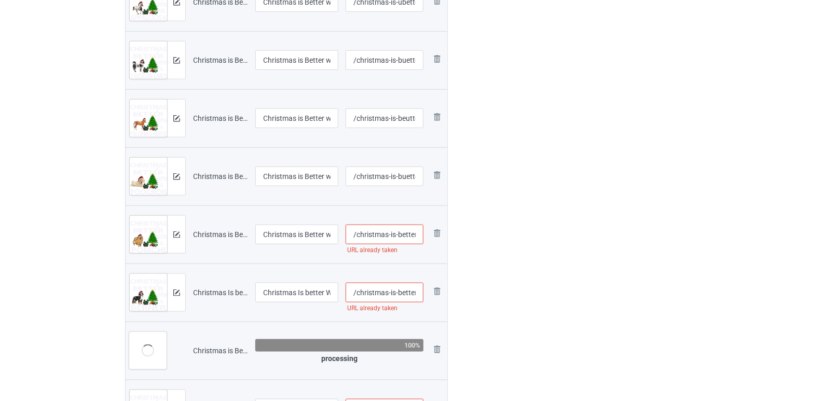
click at [395, 232] on input "/christmas-is-better-with-pomchi" at bounding box center [385, 235] width 78 height 20
type input "/christmas-isu-better-with-pomchi"
click at [399, 293] on input "/christmas-is-better-with-bernese-mountain-dog" at bounding box center [385, 293] width 78 height 20
type input "/christmas-is-ubetter-with-bernese-mountain-dog"
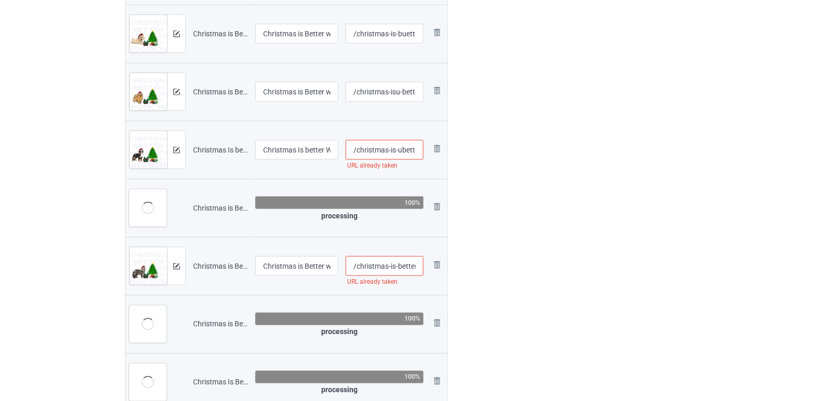
scroll to position [2134, 0]
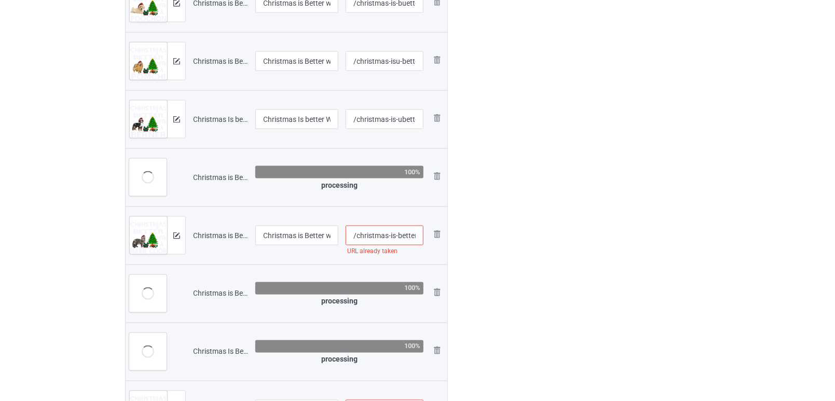
drag, startPoint x: 397, startPoint y: 238, endPoint x: 406, endPoint y: 237, distance: 8.8
click at [397, 238] on input "/christmas-is-better-with-a-[US_STATE]-[PERSON_NAME]" at bounding box center [385, 236] width 78 height 20
type input "/christmas-is-ubetter-with-a-[US_STATE]-[PERSON_NAME]"
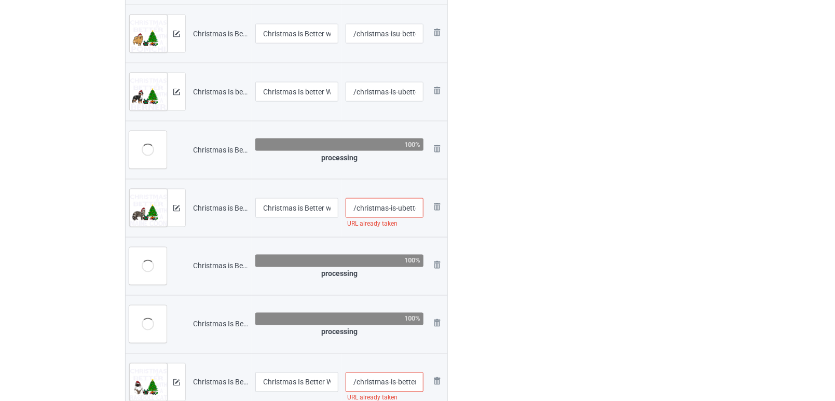
scroll to position [2364, 0]
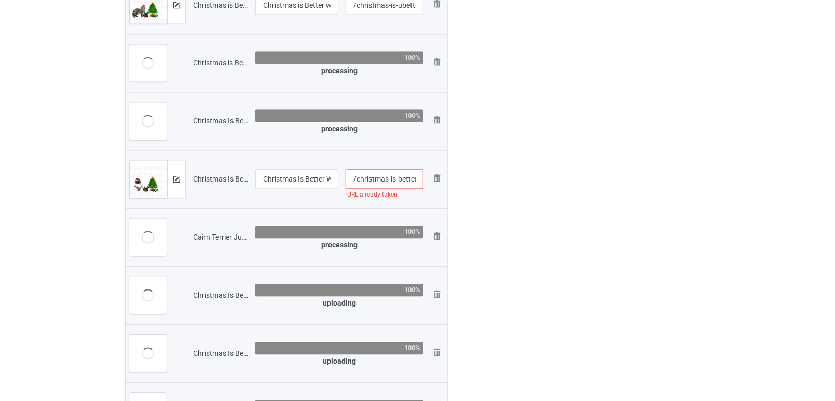
click at [407, 179] on input "/christmas-is-better-with-a-ragdoll-cat-2020" at bounding box center [385, 180] width 78 height 20
type input "/christmas-is-betuter-with-a-ragdoll-cat-2020"
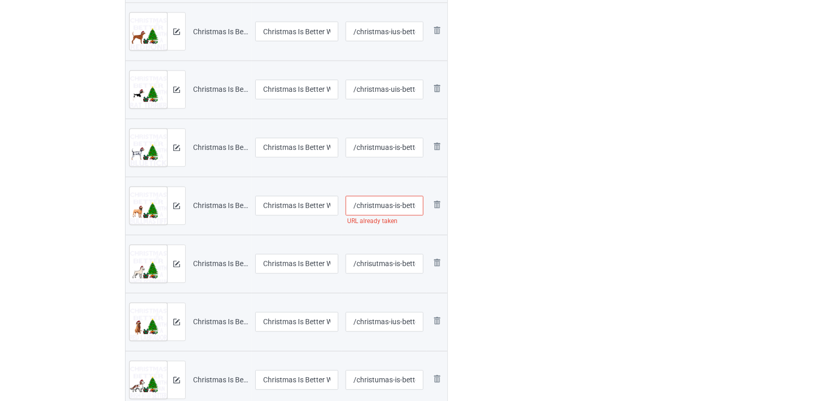
scroll to position [692, 0]
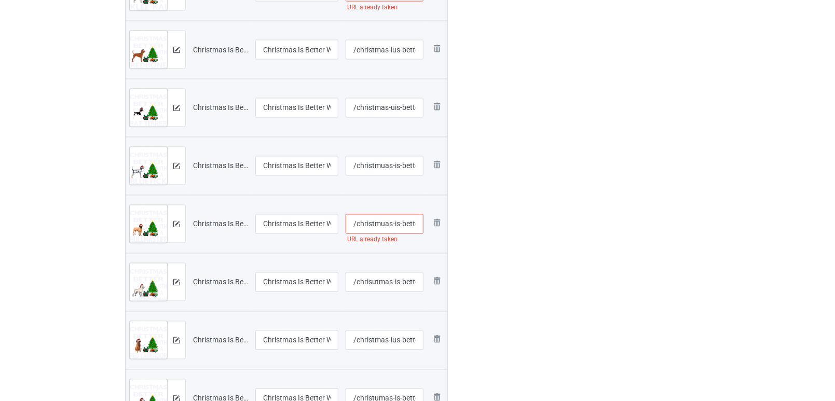
click at [386, 221] on input "/christmuas-is-better-with-a-bullmastiff" at bounding box center [385, 224] width 78 height 20
type input "/christmuaus-is-better-with-a-bullmastiff"
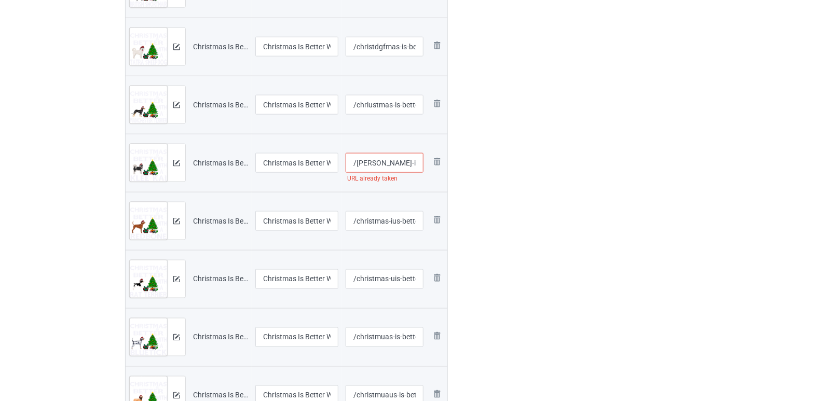
scroll to position [519, 0]
click at [380, 162] on input "/[PERSON_NAME]-is-better-with-a-[PERSON_NAME]-kai" at bounding box center [385, 165] width 78 height 20
type input "/christuumas-is-better-with-a-[PERSON_NAME]-kai"
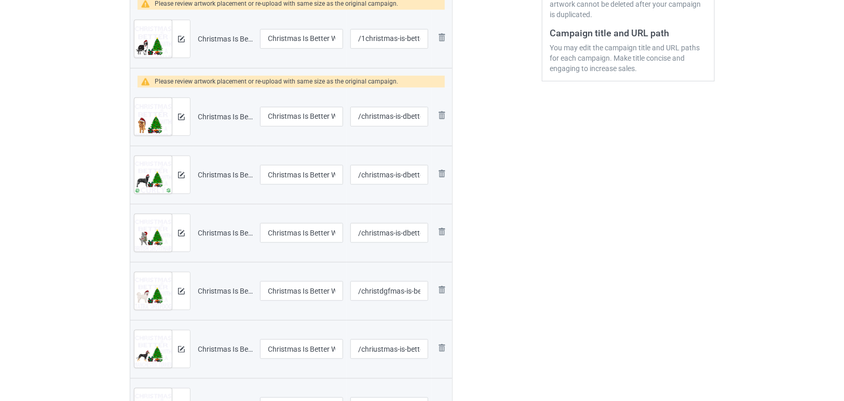
scroll to position [230, 0]
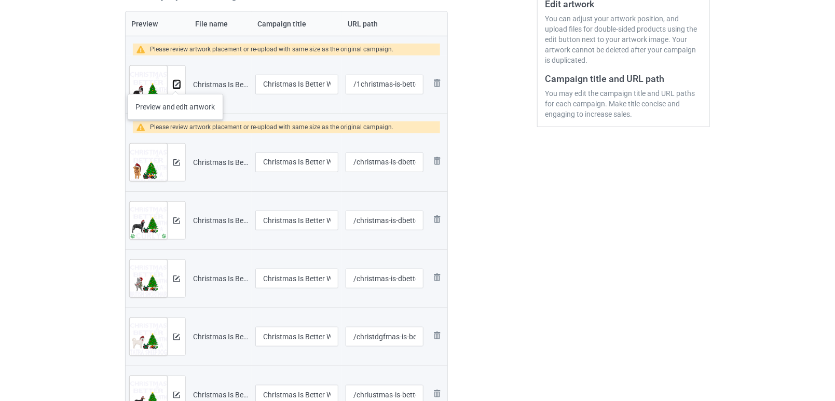
click at [175, 84] on img at bounding box center [176, 84] width 7 height 7
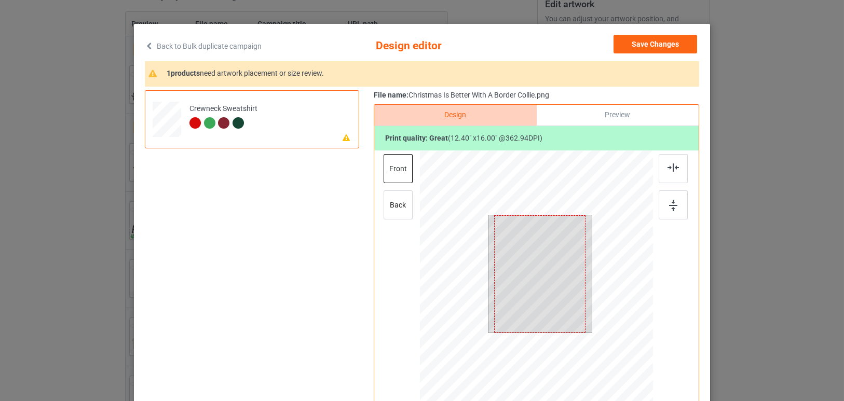
scroll to position [19, 0]
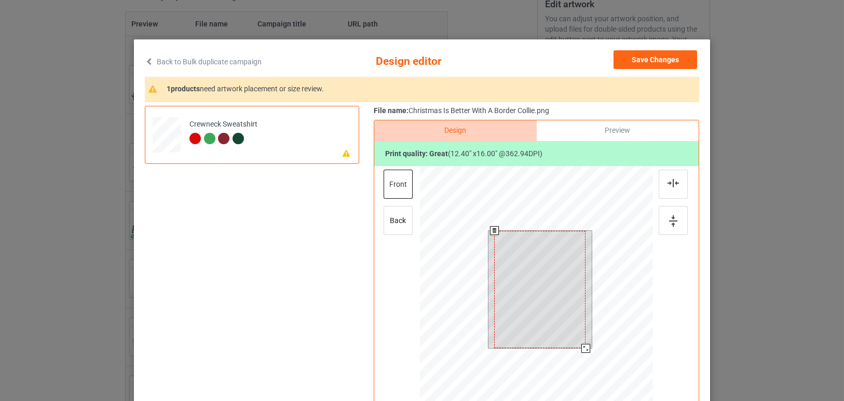
click at [545, 278] on div at bounding box center [539, 290] width 91 height 118
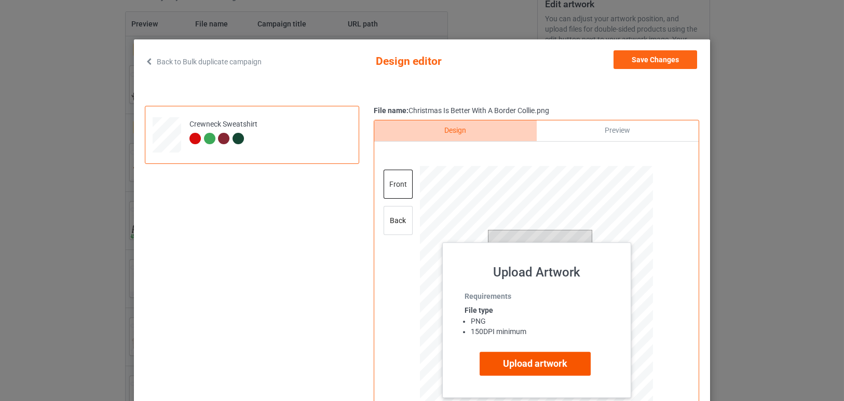
click at [527, 362] on label "Upload artwork" at bounding box center [535, 364] width 111 height 24
click at [0, 0] on input "Upload artwork" at bounding box center [0, 0] width 0 height 0
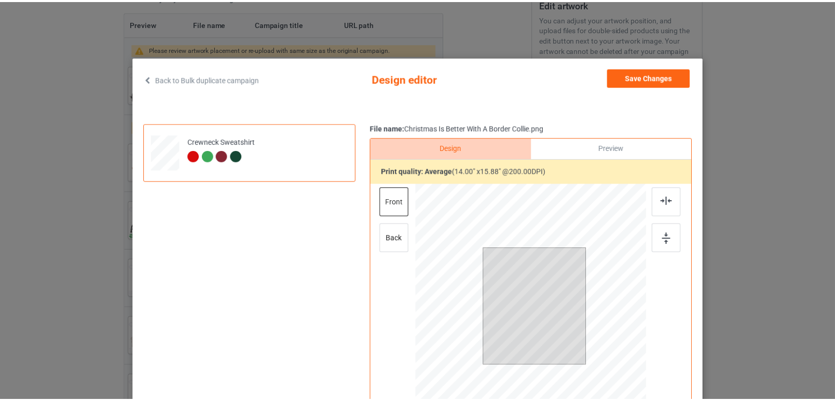
scroll to position [0, 0]
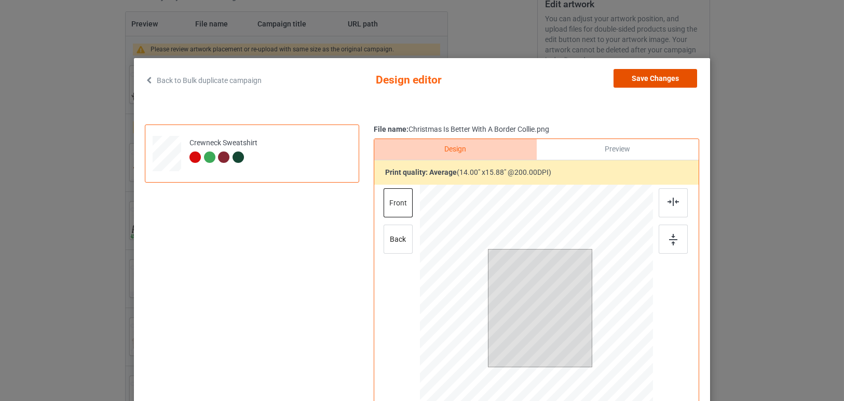
click at [654, 76] on button "Save Changes" at bounding box center [656, 78] width 84 height 19
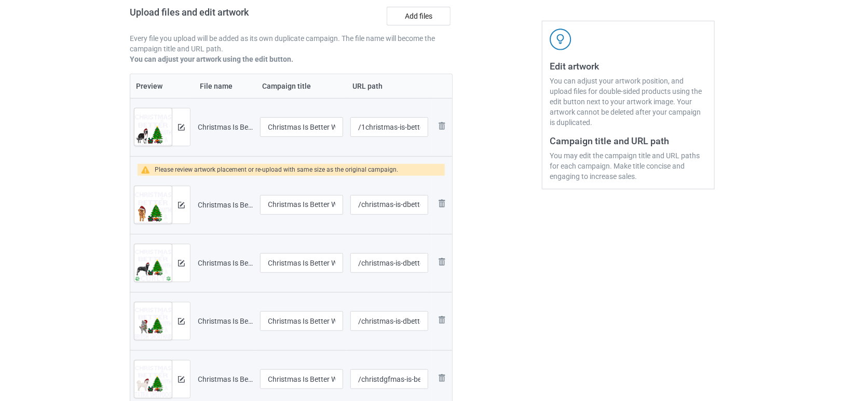
scroll to position [115, 0]
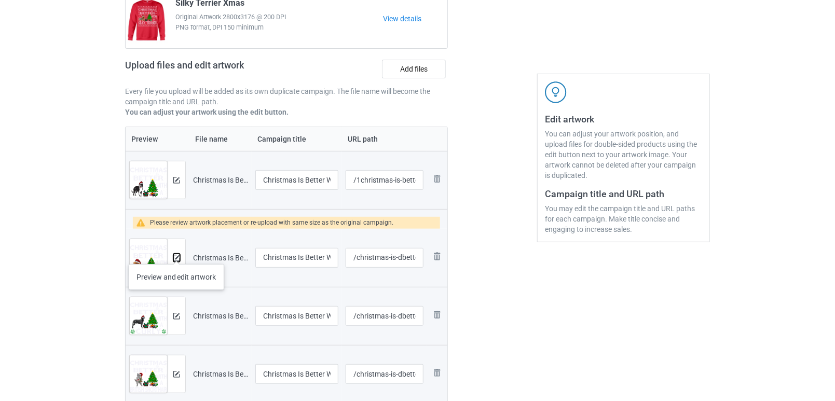
click at [176, 255] on img at bounding box center [176, 258] width 7 height 7
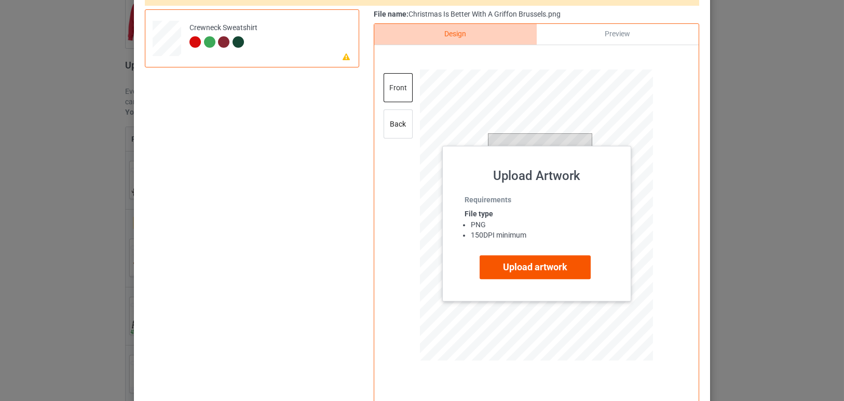
click at [519, 264] on label "Upload artwork" at bounding box center [535, 267] width 111 height 24
click at [0, 0] on input "Upload artwork" at bounding box center [0, 0] width 0 height 0
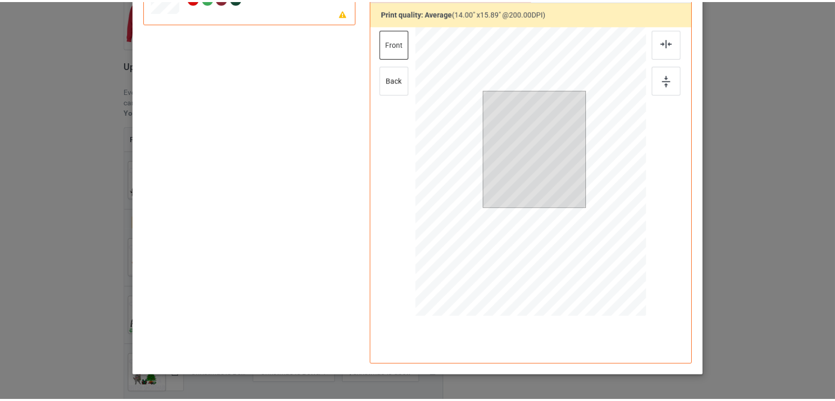
scroll to position [0, 0]
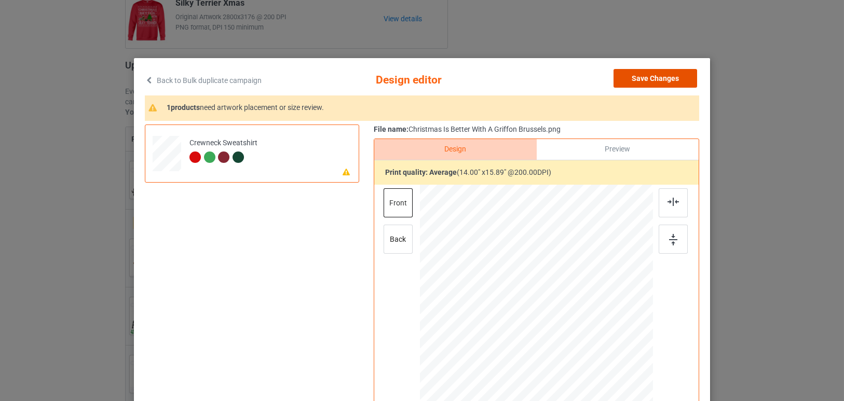
click at [665, 75] on button "Save Changes" at bounding box center [656, 78] width 84 height 19
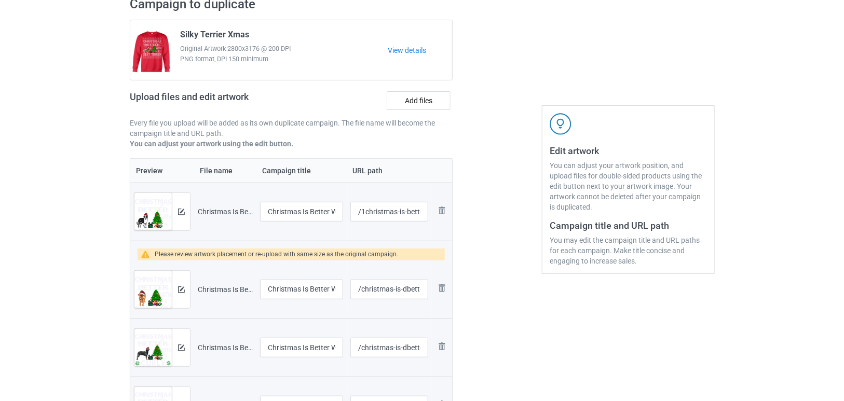
scroll to position [58, 0]
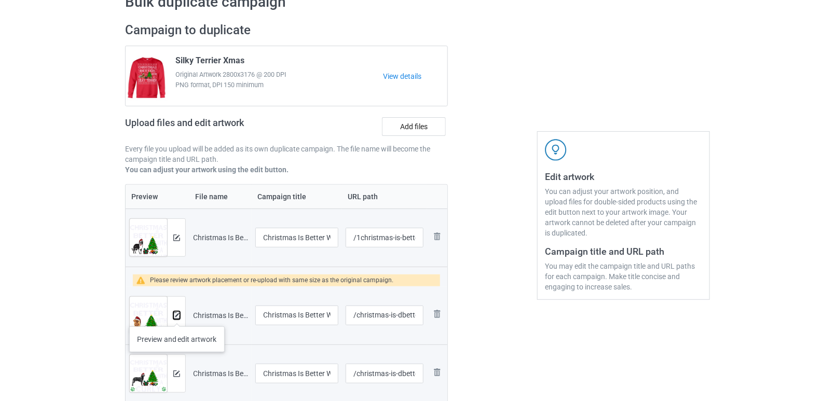
click at [176, 316] on img at bounding box center [176, 315] width 7 height 7
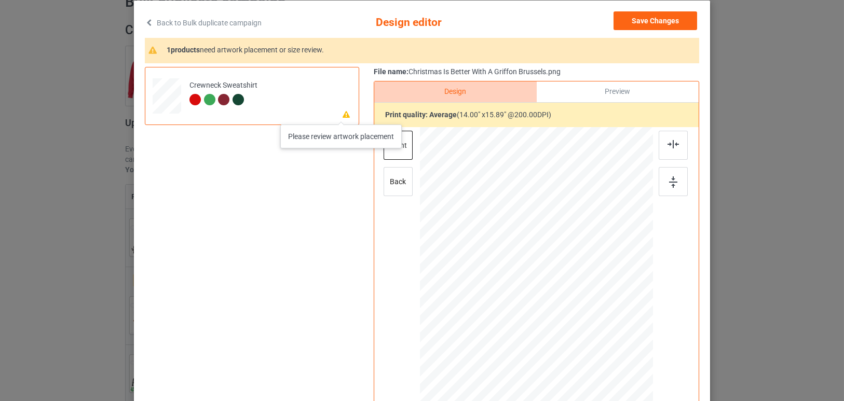
click at [342, 114] on icon at bounding box center [346, 113] width 9 height 7
click at [324, 99] on td "Please review artwork placement Crewneck Sweatshirt" at bounding box center [268, 93] width 168 height 45
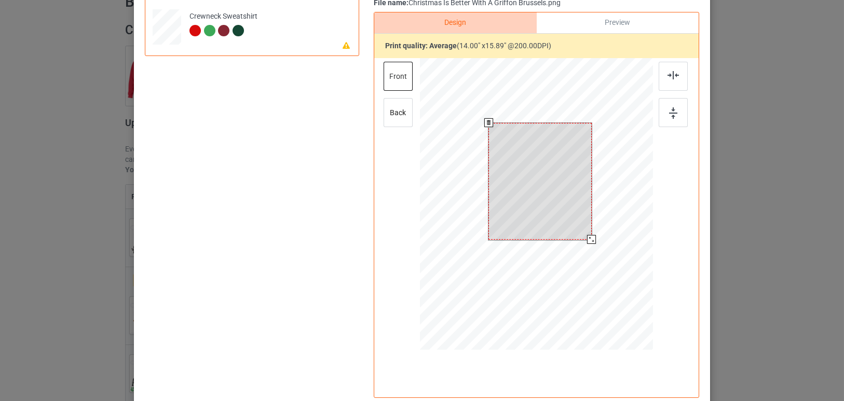
scroll to position [173, 0]
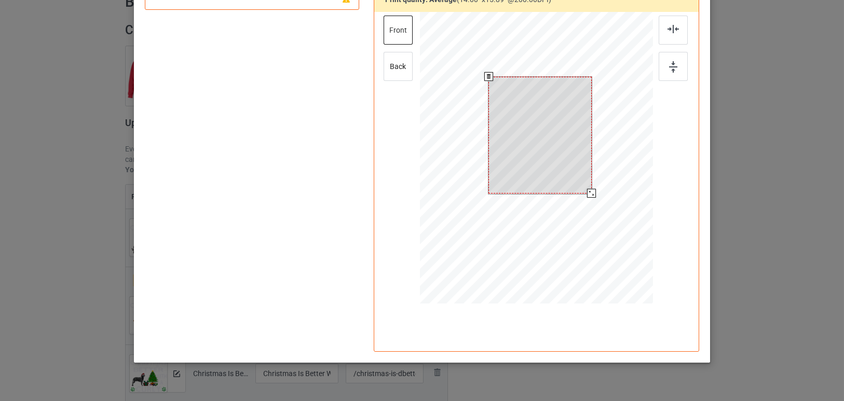
click at [545, 143] on div at bounding box center [539, 135] width 103 height 117
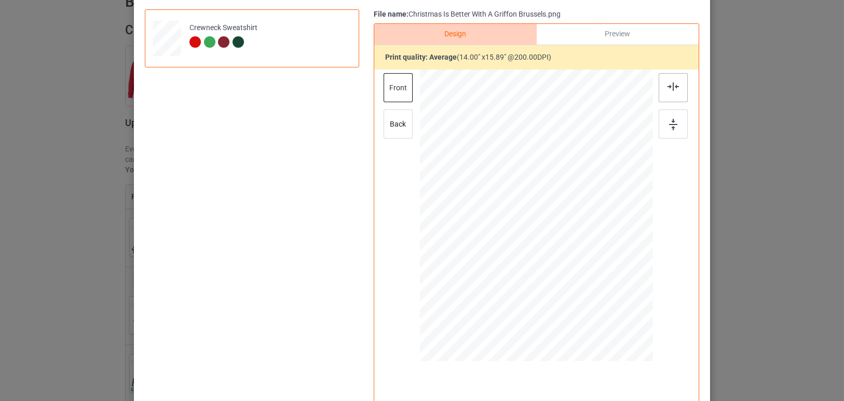
click at [676, 89] on div at bounding box center [673, 87] width 29 height 29
click at [669, 125] on img at bounding box center [673, 124] width 8 height 11
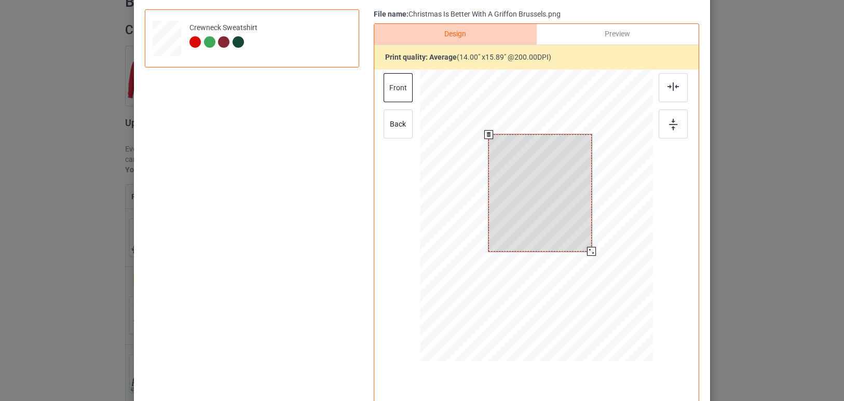
click at [587, 250] on div at bounding box center [591, 251] width 9 height 9
click at [587, 249] on div at bounding box center [591, 251] width 9 height 9
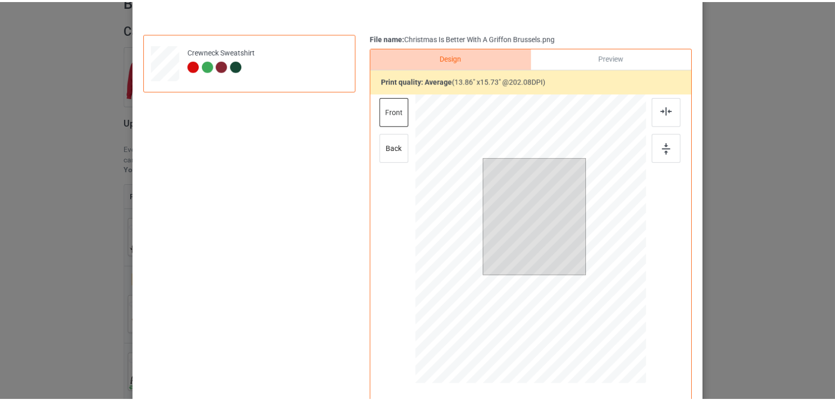
scroll to position [0, 0]
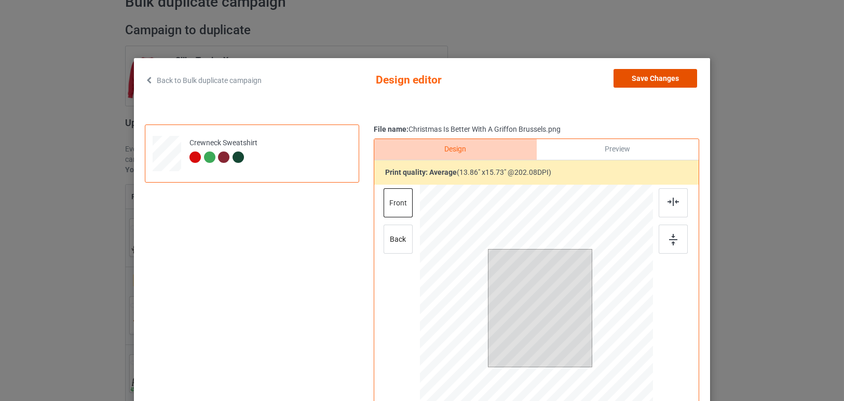
click at [661, 80] on button "Save Changes" at bounding box center [656, 78] width 84 height 19
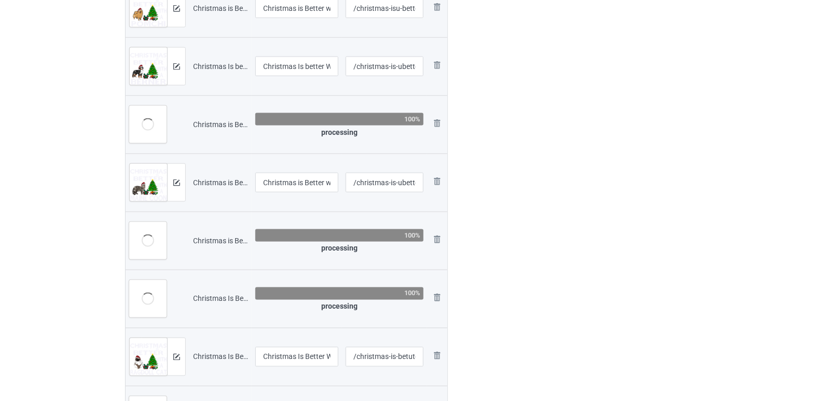
scroll to position [2134, 0]
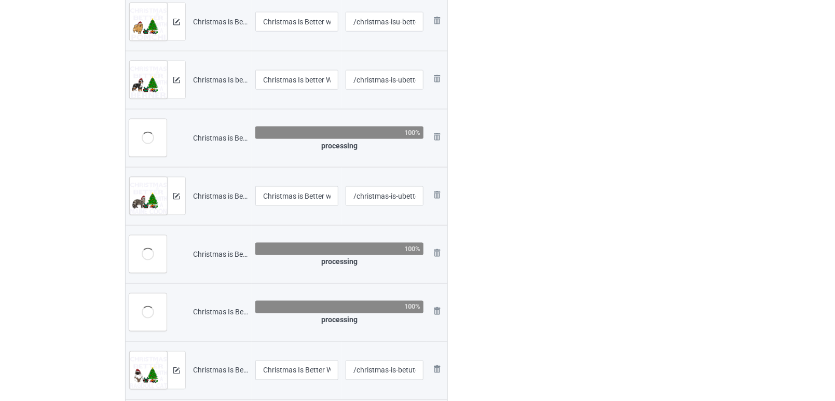
click at [153, 138] on div at bounding box center [148, 138] width 12 height 12
click at [153, 137] on div at bounding box center [148, 138] width 12 height 12
click at [163, 250] on div at bounding box center [147, 254] width 37 height 37
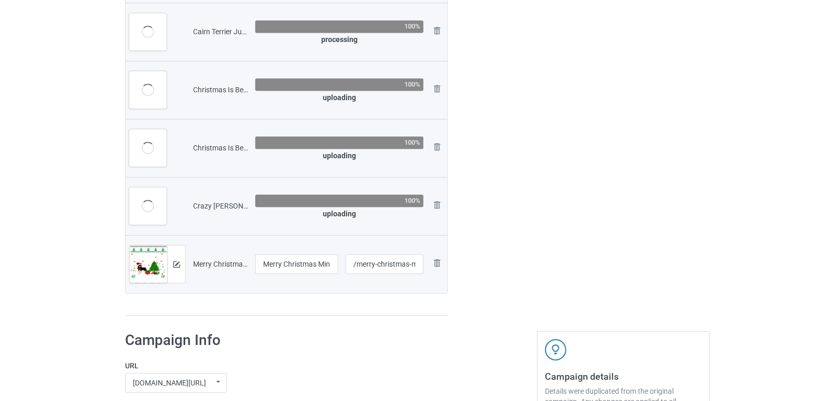
scroll to position [2492, 0]
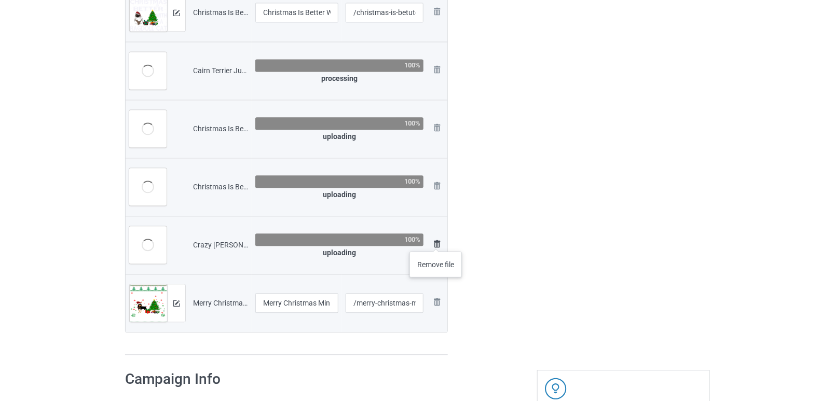
click at [436, 241] on img at bounding box center [437, 244] width 12 height 12
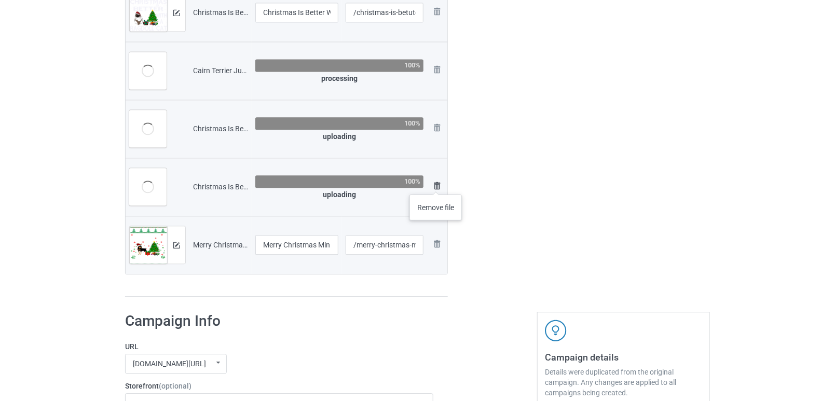
click at [436, 184] on img at bounding box center [437, 186] width 12 height 12
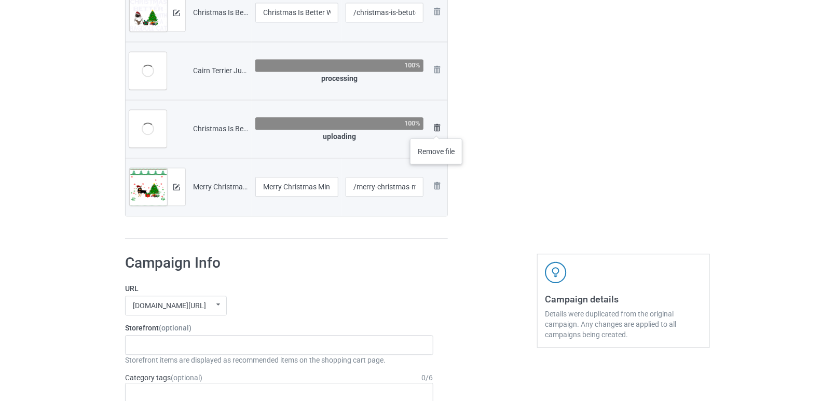
click at [437, 128] on img at bounding box center [437, 127] width 12 height 12
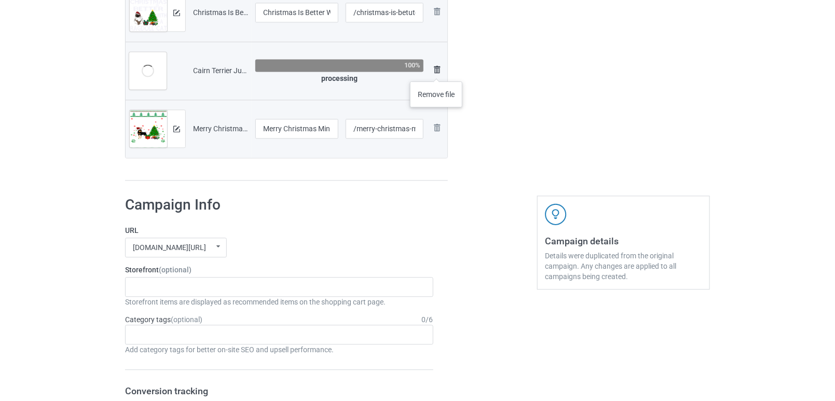
click at [436, 68] on img at bounding box center [437, 69] width 12 height 12
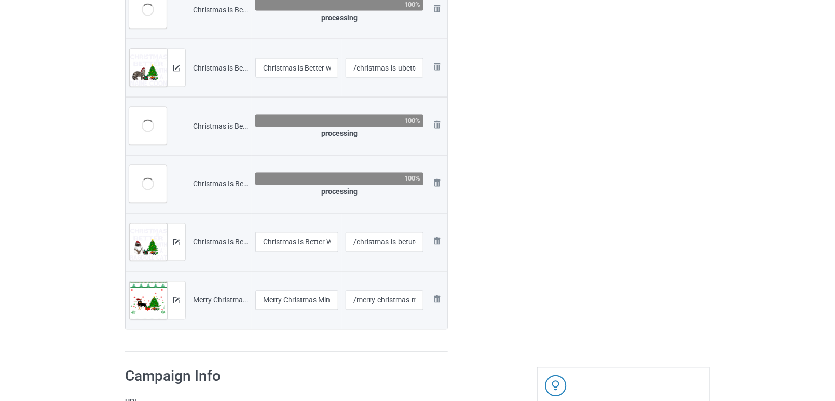
scroll to position [2262, 0]
click at [438, 180] on img at bounding box center [437, 184] width 12 height 12
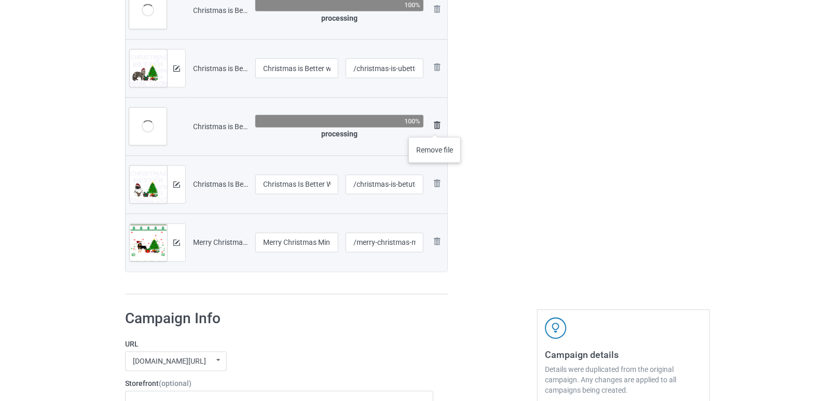
click at [435, 126] on img at bounding box center [437, 125] width 12 height 12
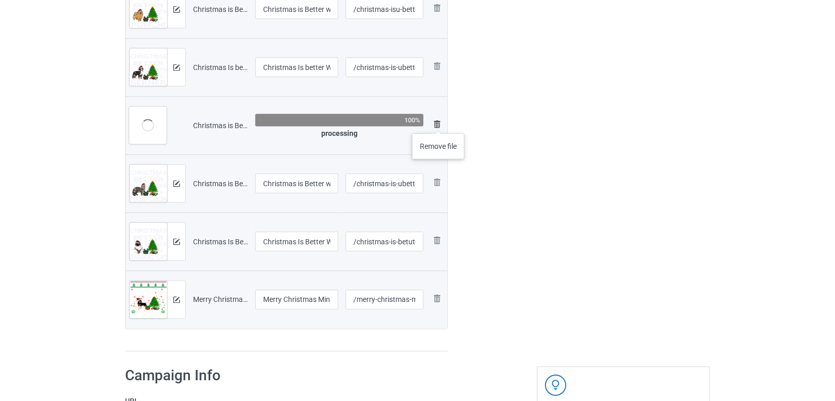
click at [439, 123] on img at bounding box center [437, 124] width 12 height 12
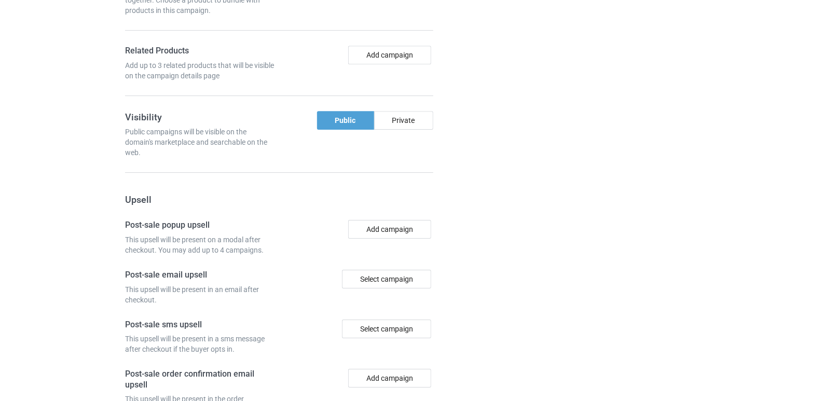
scroll to position [3008, 0]
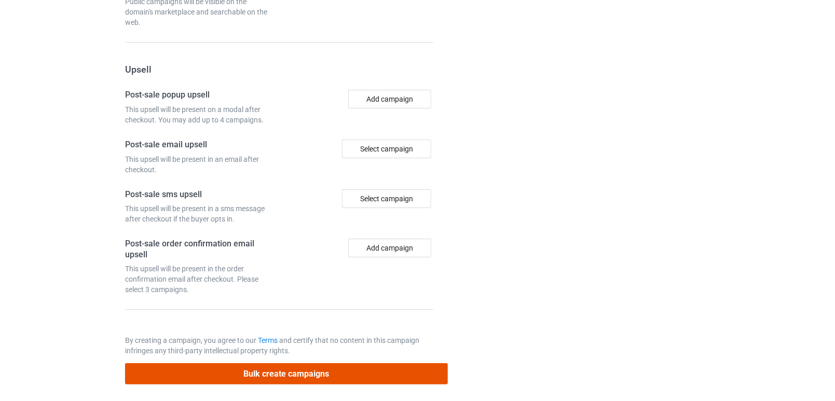
click at [356, 370] on button "Bulk create campaigns" at bounding box center [286, 373] width 323 height 21
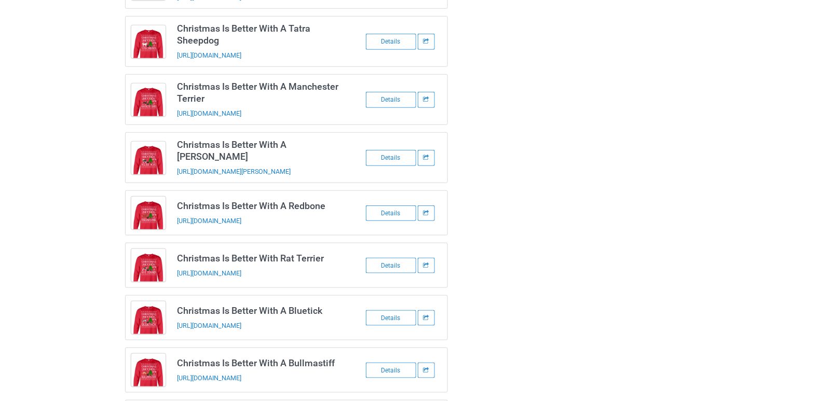
scroll to position [327, 0]
